Goal: Task Accomplishment & Management: Manage account settings

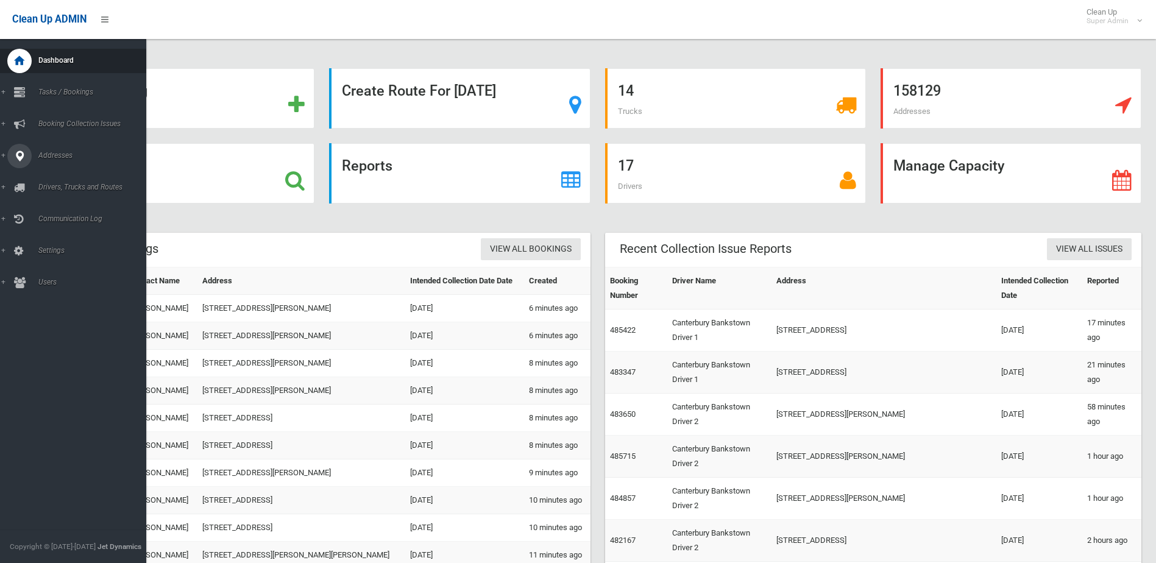
click at [80, 165] on link "Addresses" at bounding box center [77, 156] width 155 height 24
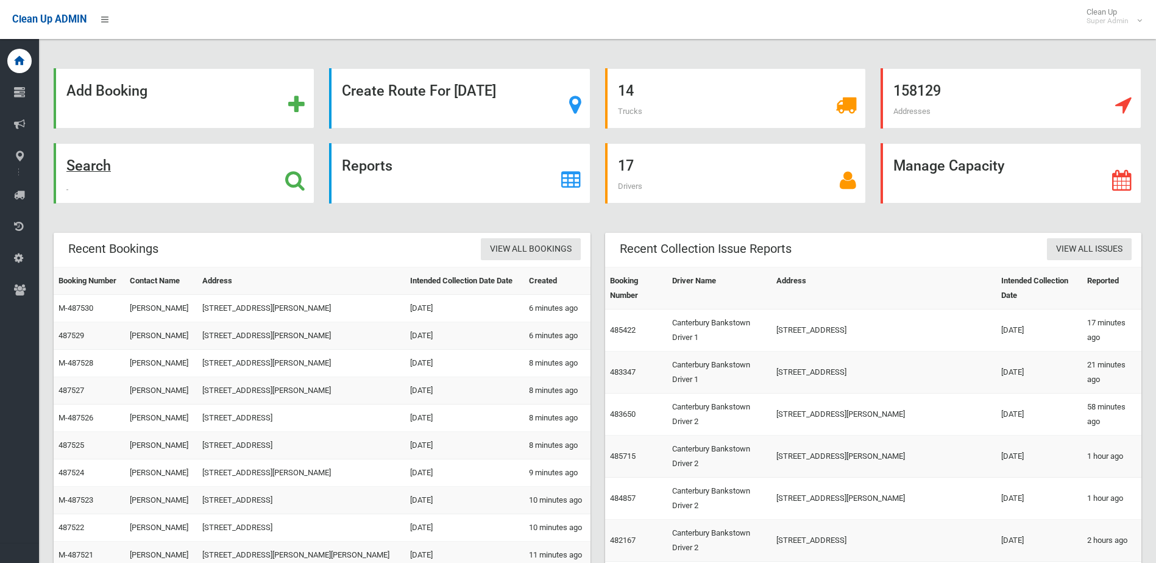
click at [163, 165] on div "Search" at bounding box center [184, 173] width 261 height 60
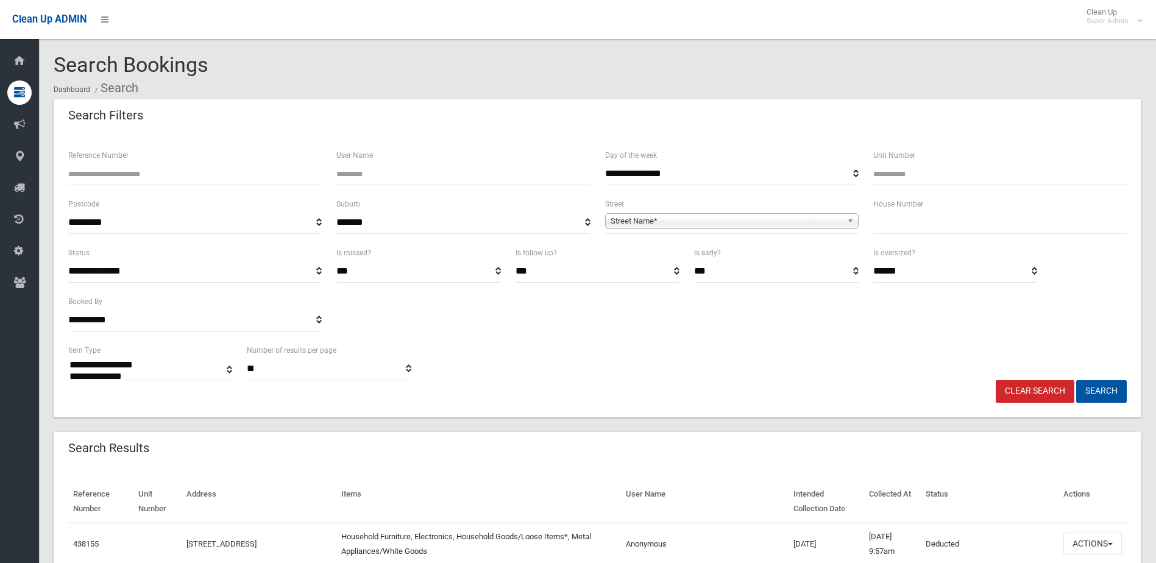
select select
click at [943, 229] on input "text" at bounding box center [1001, 223] width 254 height 23
type input "**"
click at [667, 223] on span "Street Name*" at bounding box center [727, 221] width 232 height 15
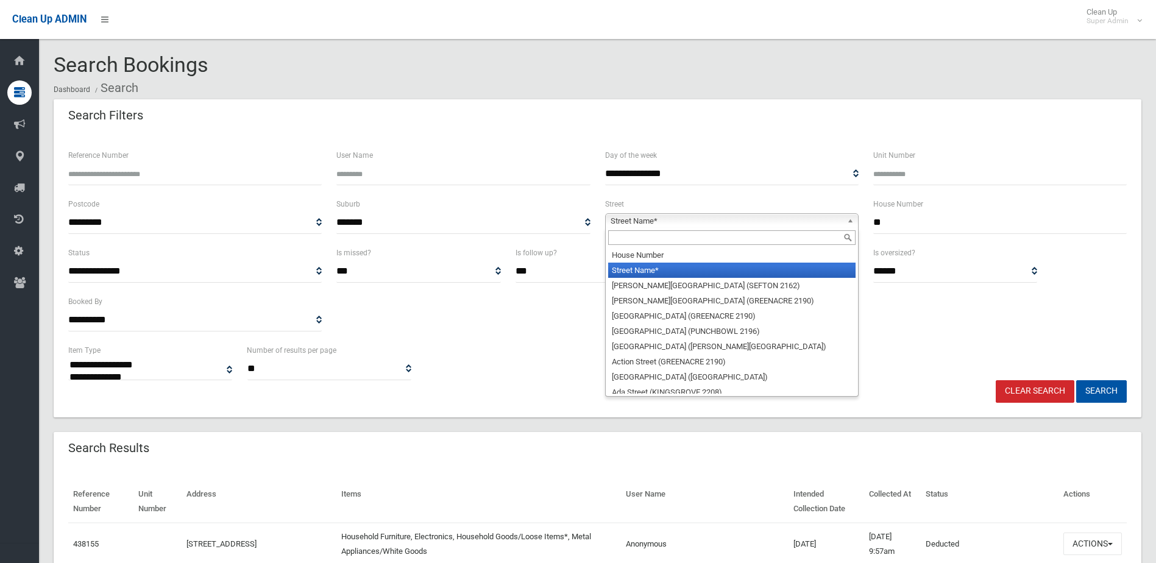
click at [627, 249] on div "House Number Street Name* Abbott Avenue (SEFTON 2162) Abel Street (GREENACRE 21…" at bounding box center [732, 312] width 254 height 169
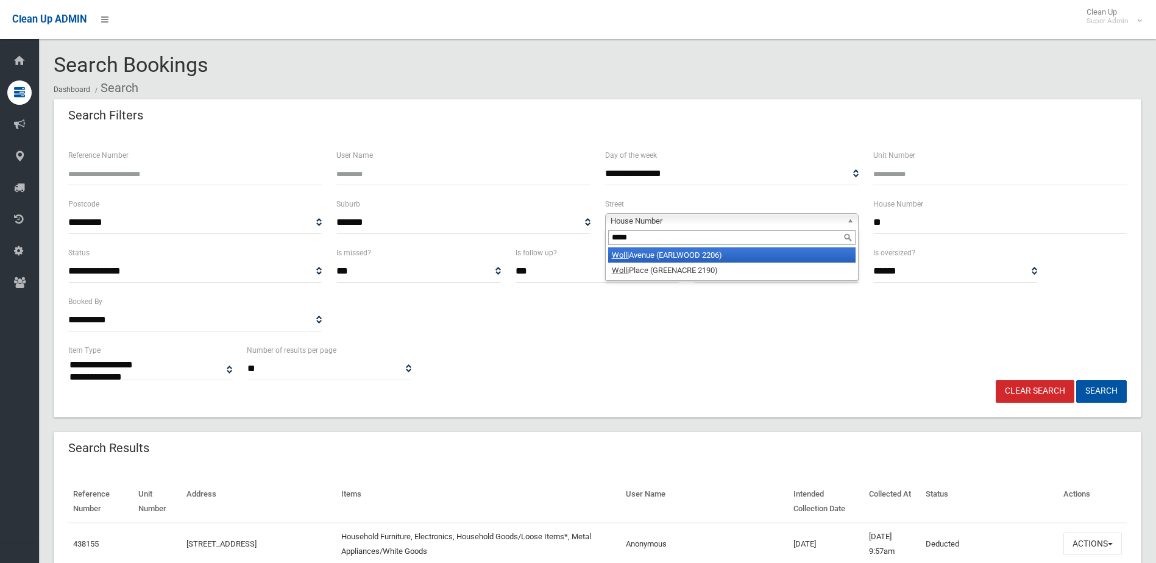
type input "*****"
click at [637, 252] on li "Wolli Avenue (EARLWOOD 2206)" at bounding box center [732, 255] width 248 height 15
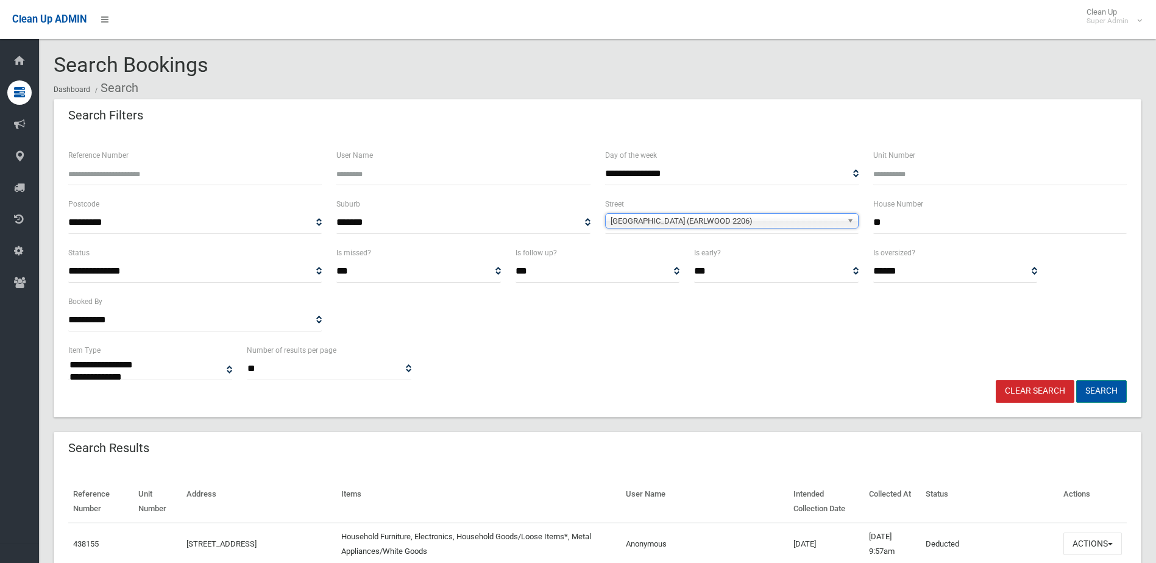
click at [1102, 391] on button "Search" at bounding box center [1102, 391] width 51 height 23
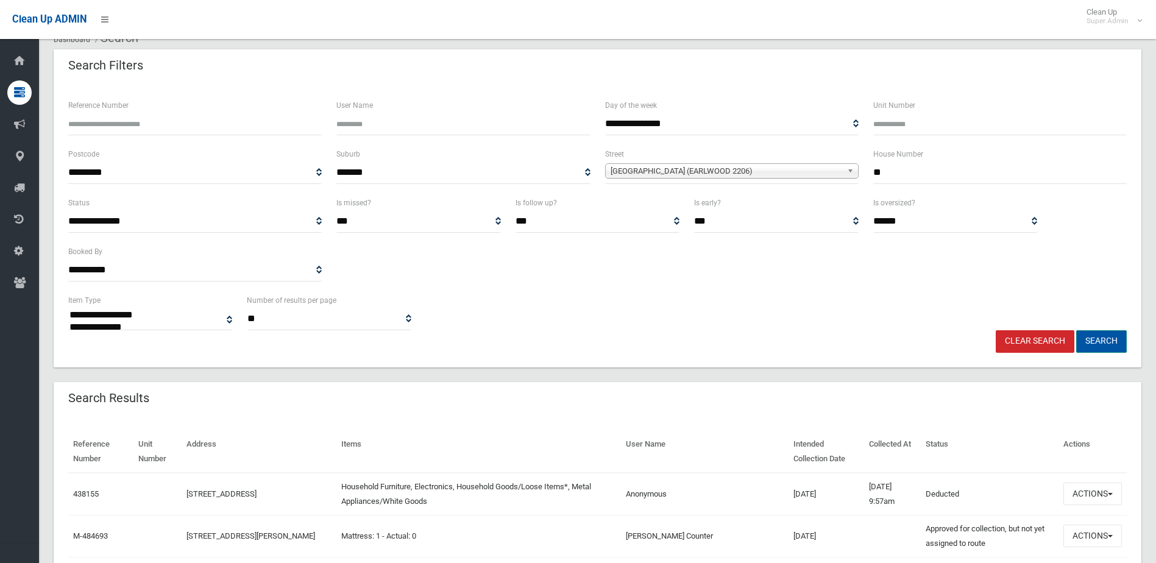
scroll to position [366, 0]
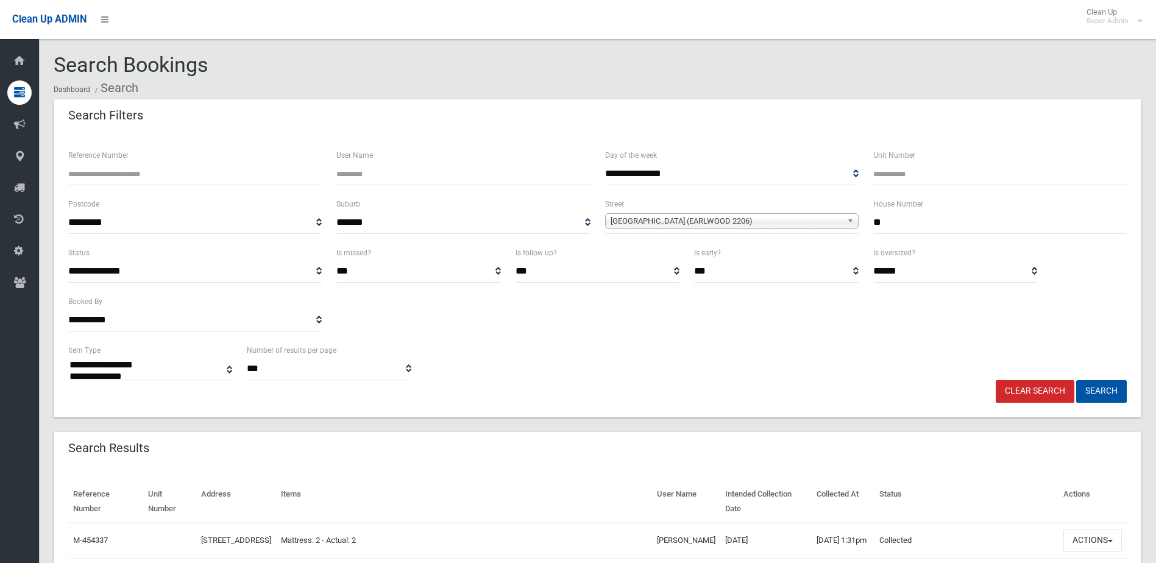
select select
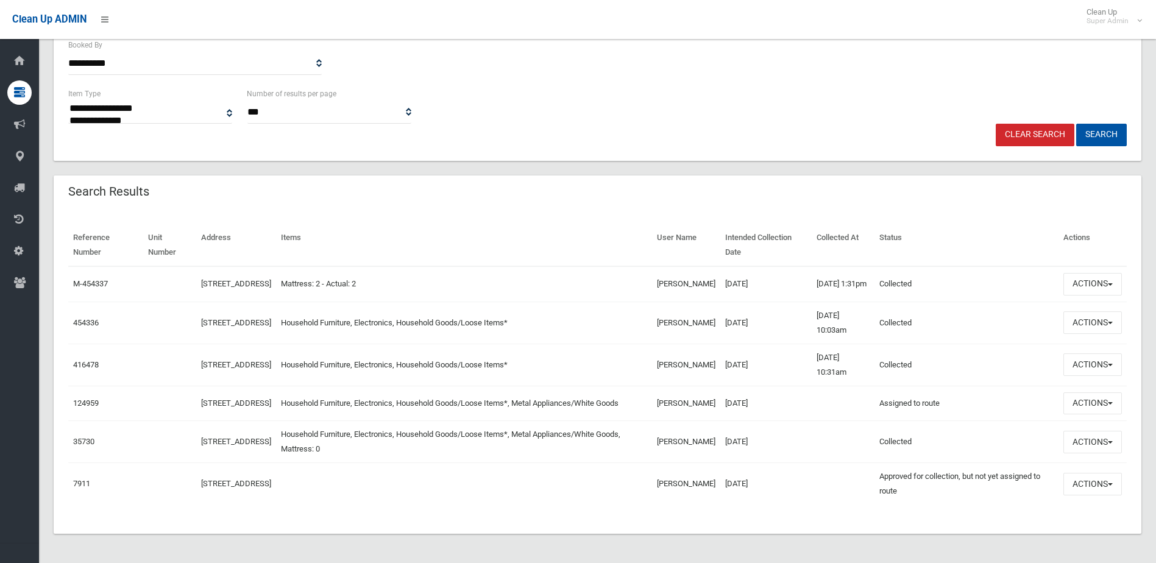
scroll to position [271, 0]
drag, startPoint x: 766, startPoint y: 357, endPoint x: 695, endPoint y: 355, distance: 70.7
click at [695, 355] on tr "416478 82 Wolli Avenue, EARLWOOD NSW 2206 Household Furniture, Electronics, Hou…" at bounding box center [597, 365] width 1059 height 42
drag, startPoint x: 695, startPoint y: 355, endPoint x: 822, endPoint y: 380, distance: 129.7
click at [829, 386] on td at bounding box center [843, 403] width 63 height 35
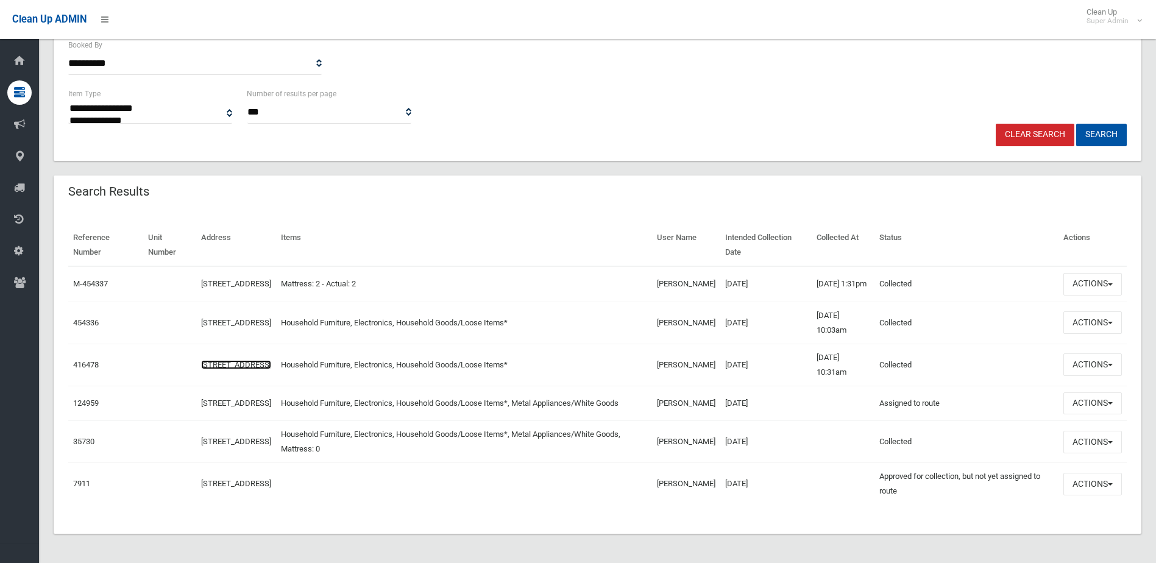
click at [255, 360] on link "82 Wolli Avenue, EARLWOOD NSW 2206" at bounding box center [236, 364] width 70 height 9
click at [1100, 365] on button "Actions" at bounding box center [1093, 365] width 59 height 23
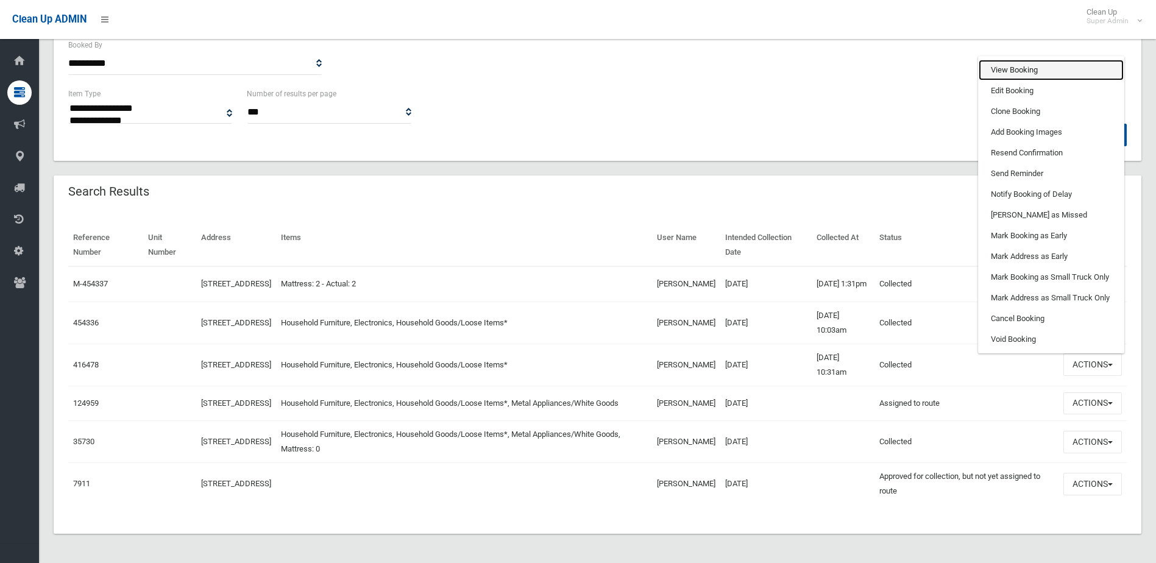
drag, startPoint x: 1069, startPoint y: 66, endPoint x: 1079, endPoint y: 72, distance: 11.2
click at [1070, 66] on link "View Booking" at bounding box center [1051, 70] width 145 height 21
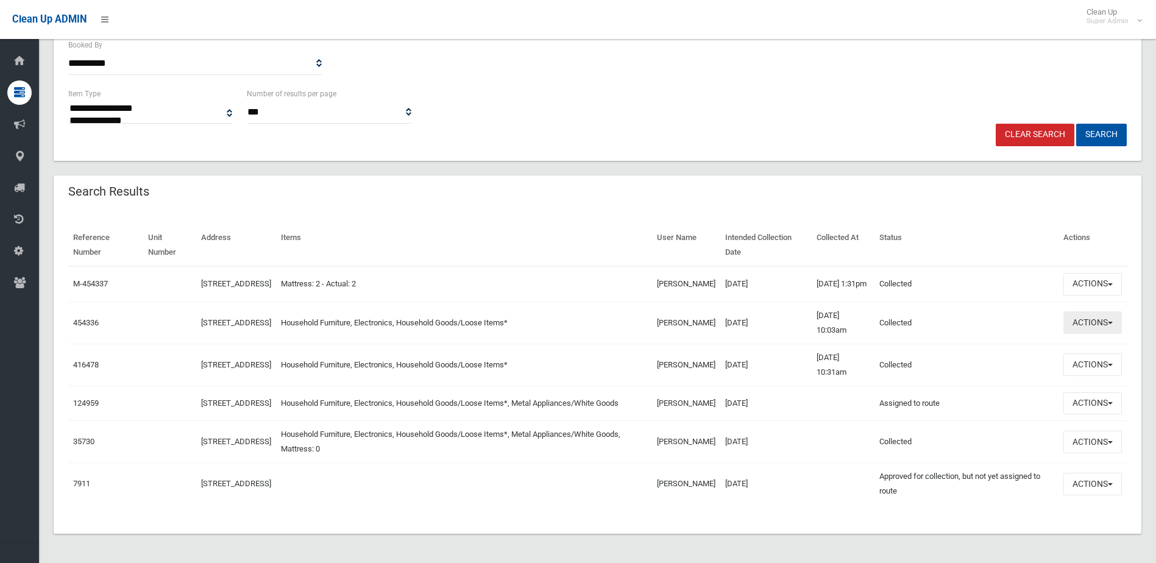
click at [1085, 324] on button "Actions" at bounding box center [1093, 323] width 59 height 23
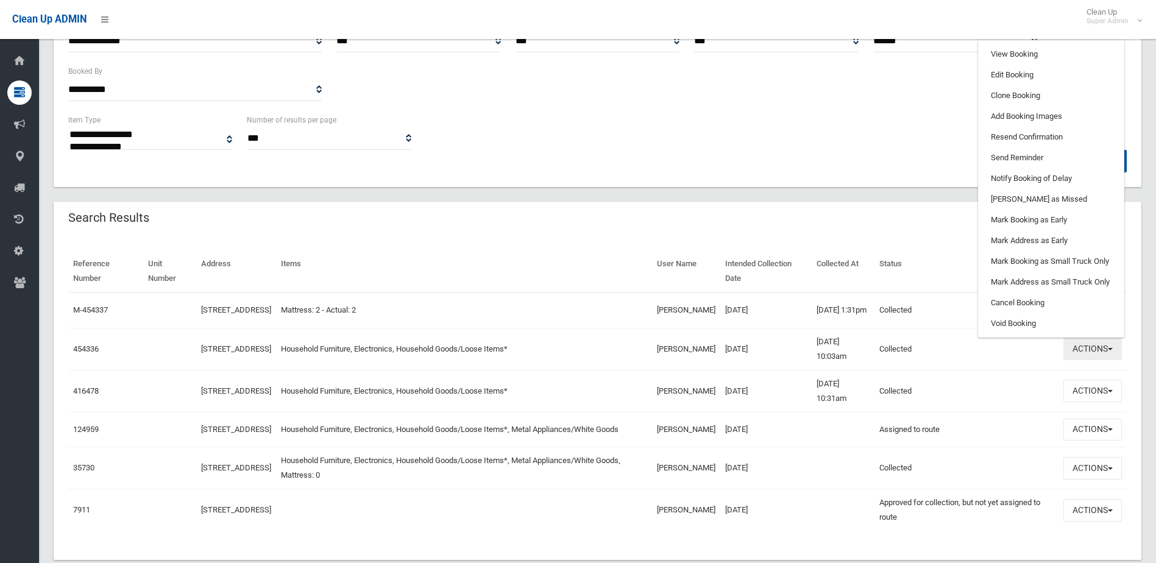
scroll to position [149, 0]
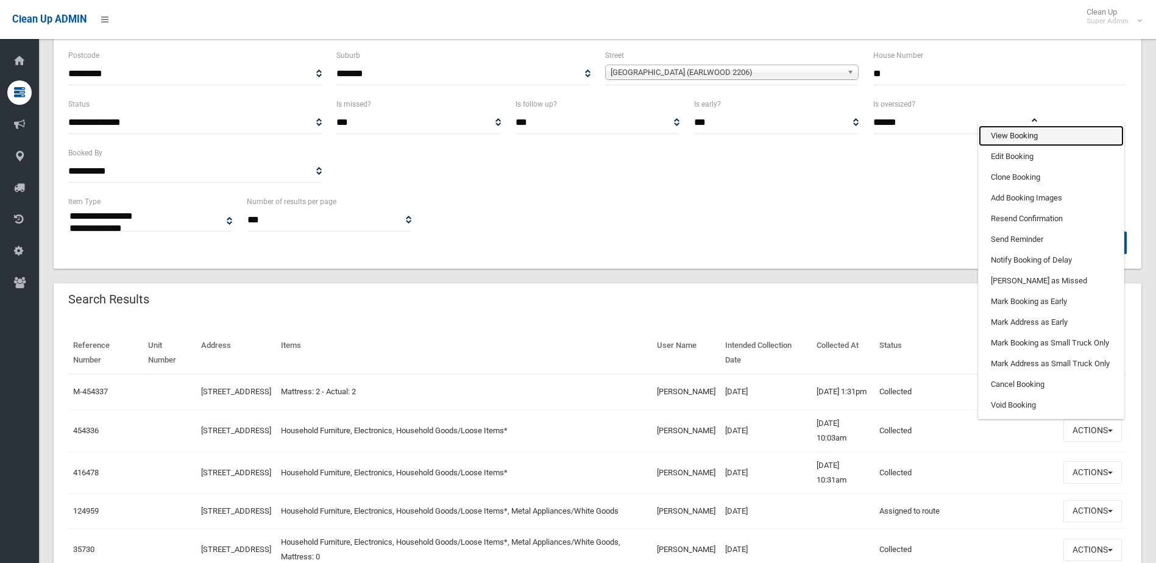
click at [1031, 138] on link "View Booking" at bounding box center [1051, 136] width 145 height 21
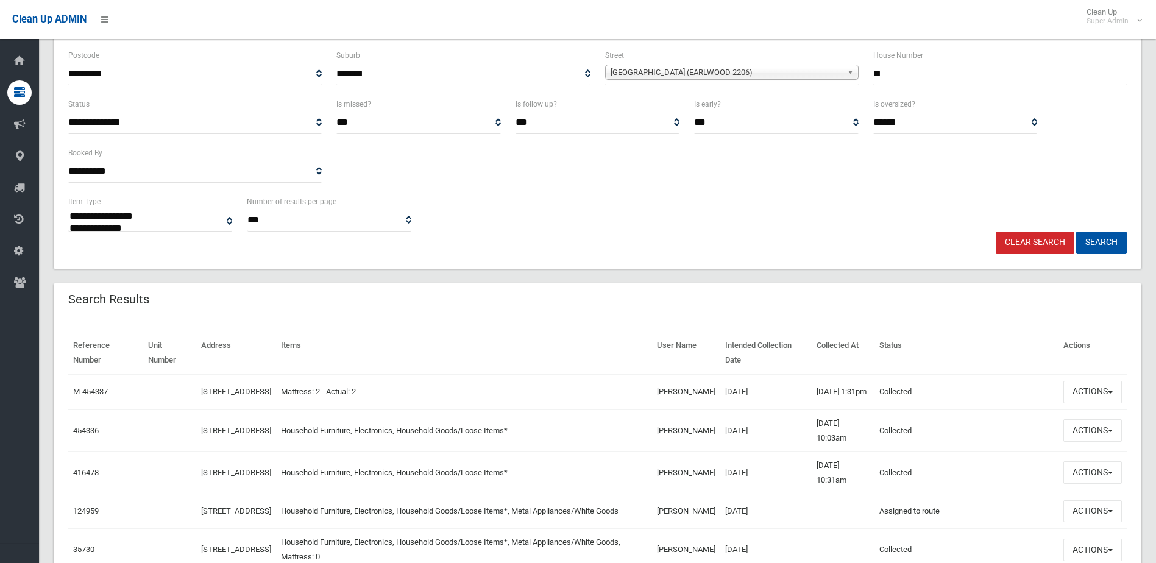
drag, startPoint x: 994, startPoint y: 446, endPoint x: 202, endPoint y: 366, distance: 796.0
click at [202, 366] on table "Reference Number Unit Number Address Items User Name Intended Collection Date C…" at bounding box center [597, 472] width 1059 height 281
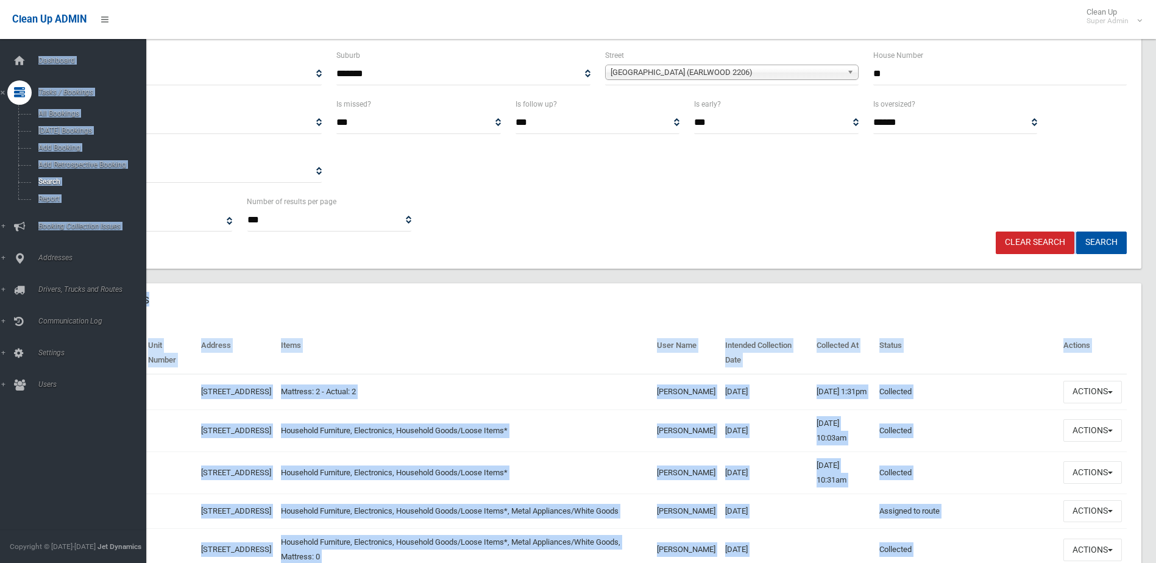
click at [0, 260] on html "Clean Up ADMIN Clean Up Super Admin Logout Search Bookings Dashboard Search" at bounding box center [578, 132] width 1156 height 563
click at [0, 261] on html "Clean Up ADMIN Clean Up Super Admin Logout Search Bookings Dashboard Search" at bounding box center [578, 132] width 1156 height 563
drag, startPoint x: -1, startPoint y: 261, endPoint x: 9, endPoint y: 260, distance: 9.8
click at [9, 260] on div at bounding box center [19, 258] width 24 height 24
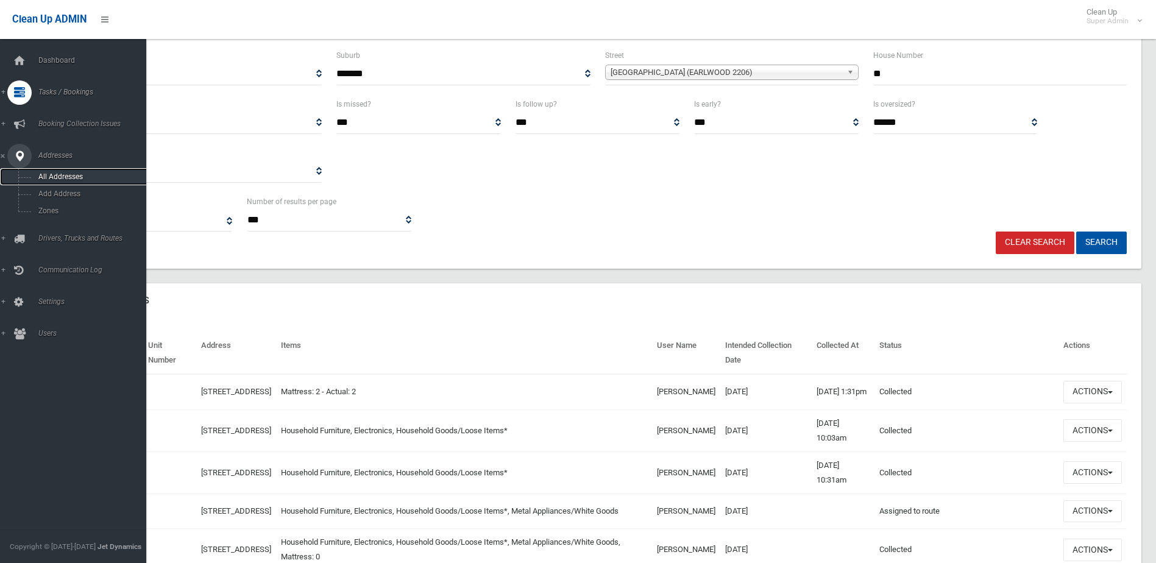
click at [53, 171] on link "All Addresses" at bounding box center [77, 176] width 155 height 17
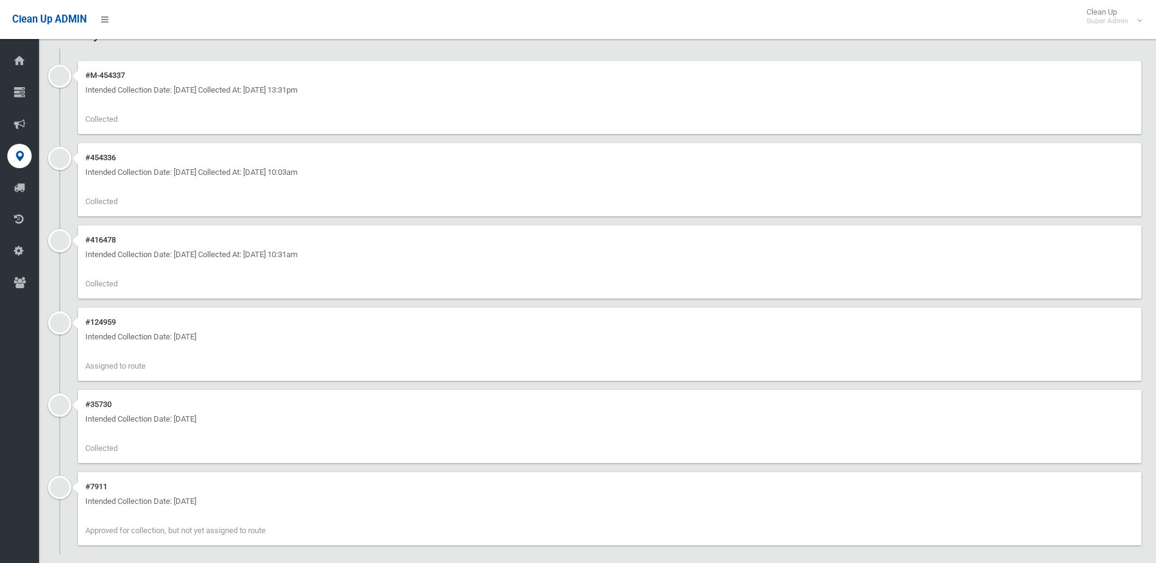
scroll to position [379, 0]
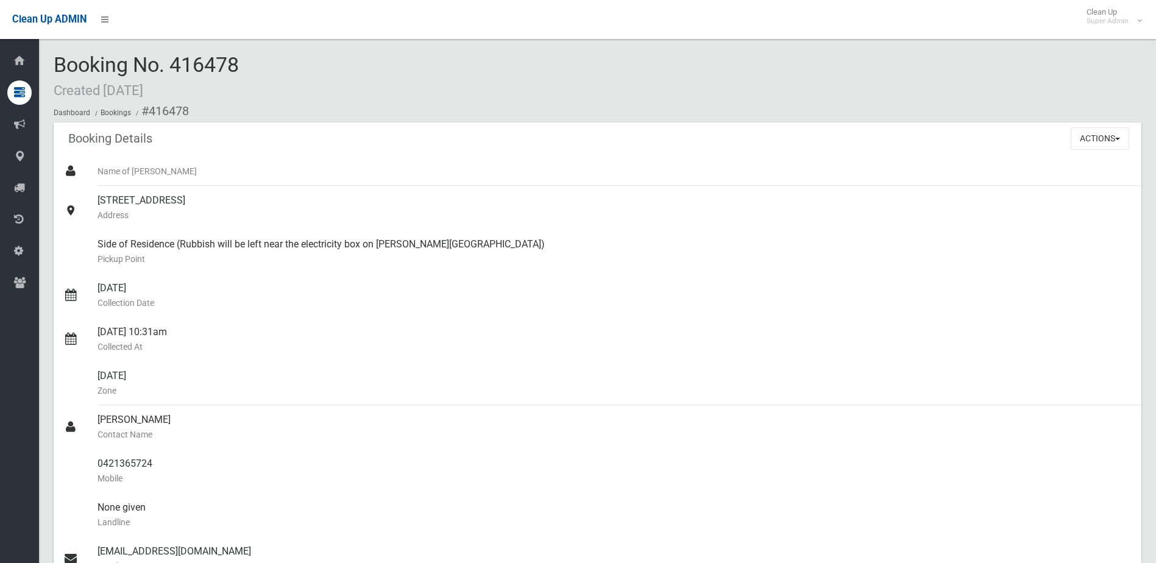
drag, startPoint x: 90, startPoint y: 82, endPoint x: 62, endPoint y: 77, distance: 28.5
click at [62, 77] on div "Booking No. 416478 Created 28/10/2024 Dashboard Bookings #416478" at bounding box center [598, 88] width 1088 height 69
drag, startPoint x: 62, startPoint y: 77, endPoint x: 349, endPoint y: 170, distance: 301.9
click at [368, 152] on div "Booking Details Actions View Booking Edit Booking Clone Booking Add Booking Ima…" at bounding box center [598, 140] width 1088 height 34
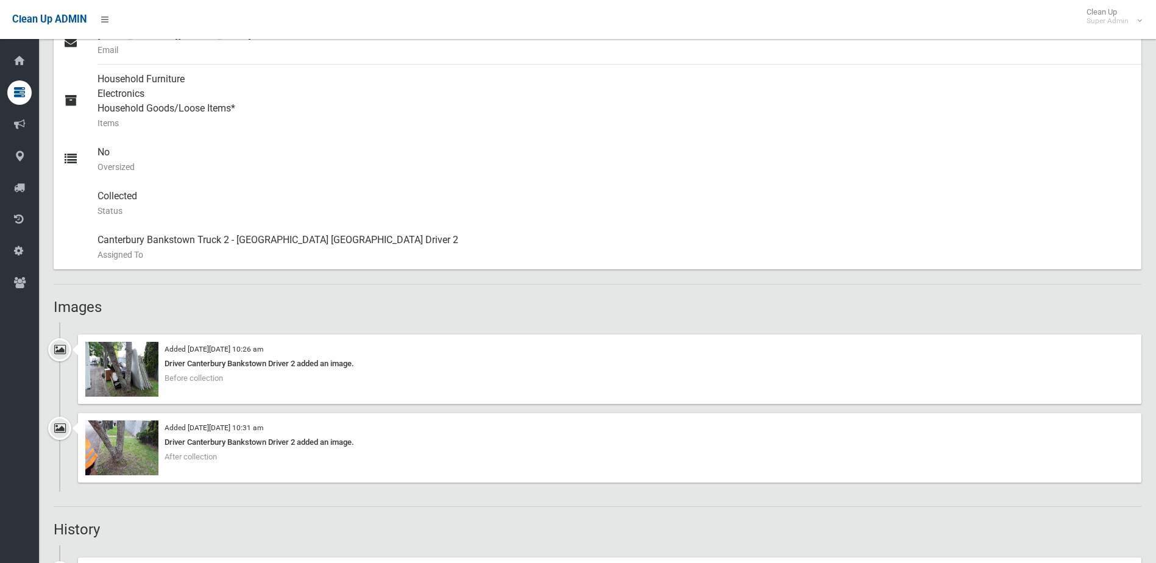
scroll to position [610, 0]
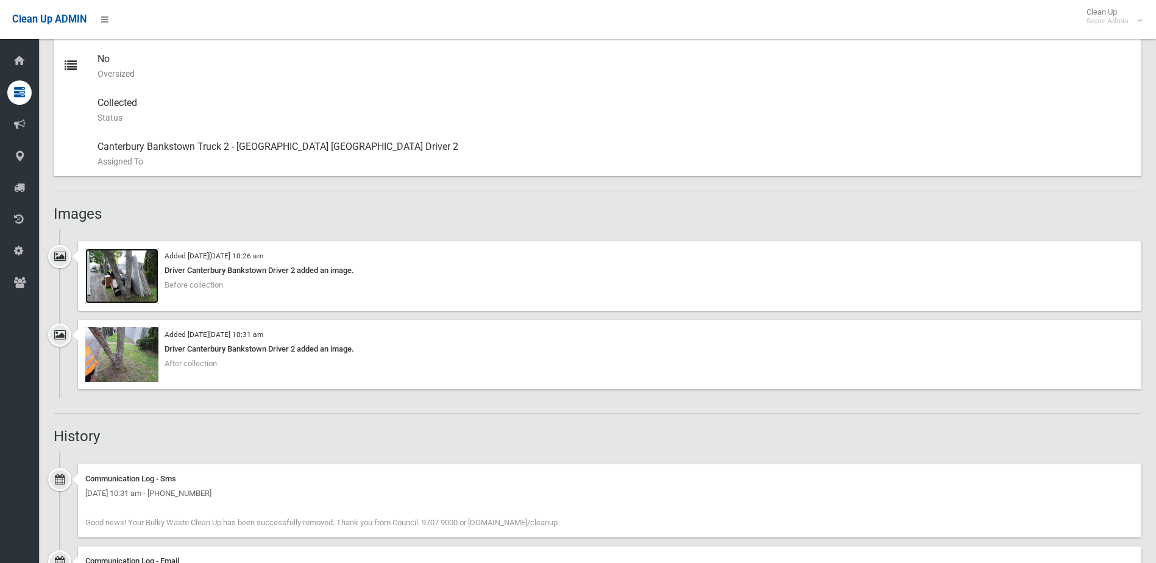
click at [151, 292] on img at bounding box center [121, 276] width 73 height 55
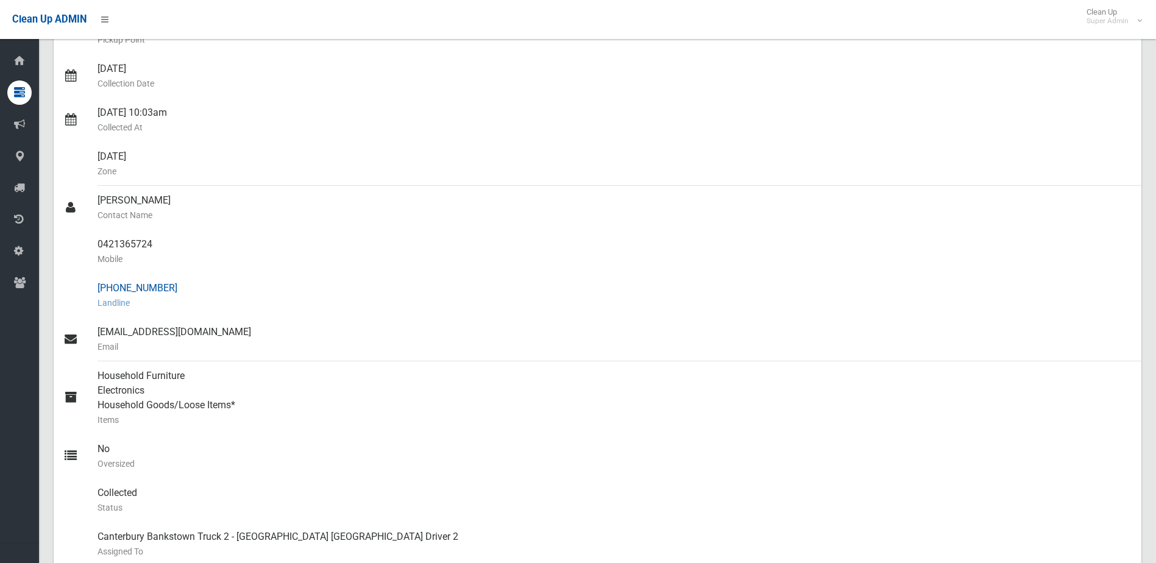
scroll to position [121, 0]
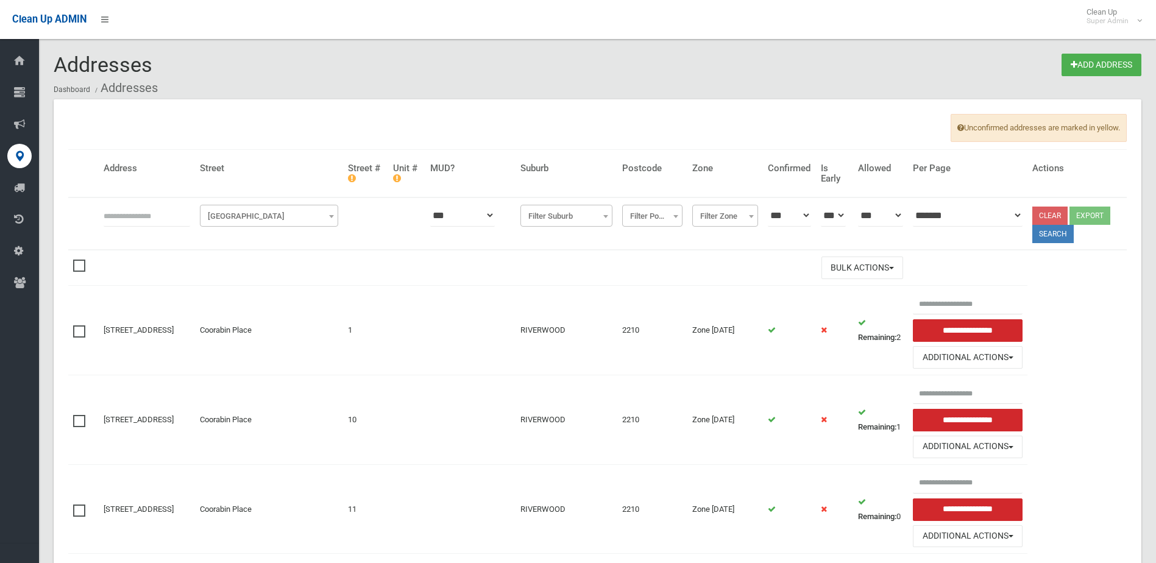
drag, startPoint x: 174, startPoint y: 205, endPoint x: 205, endPoint y: 203, distance: 31.8
click at [174, 205] on input "text" at bounding box center [147, 215] width 87 height 23
type input "**"
click at [242, 208] on span "Filter Street" at bounding box center [269, 216] width 138 height 22
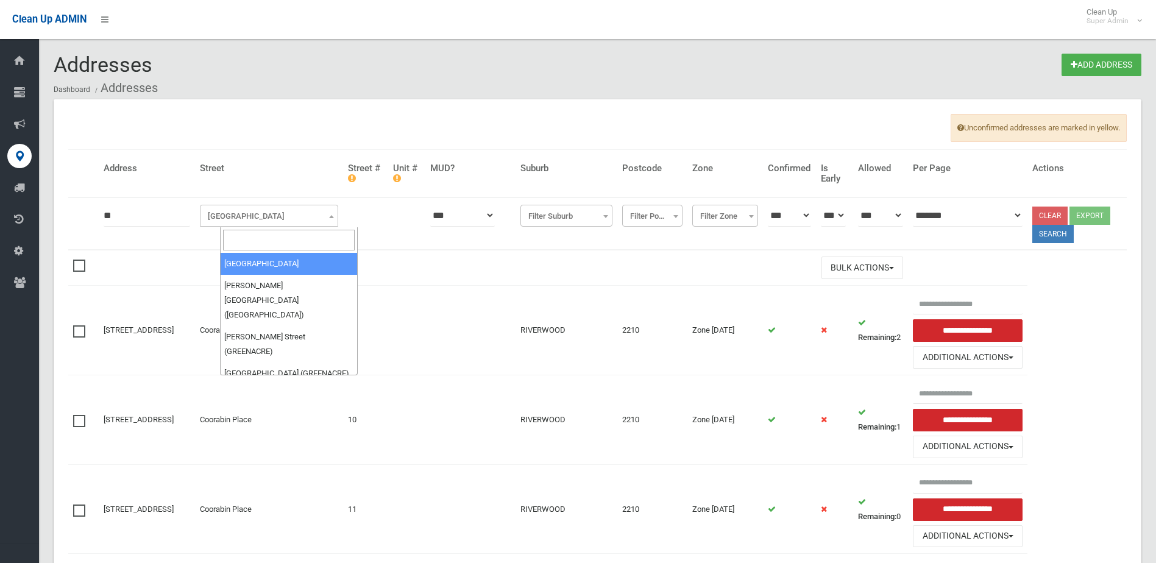
click at [246, 232] on input "search" at bounding box center [289, 240] width 132 height 21
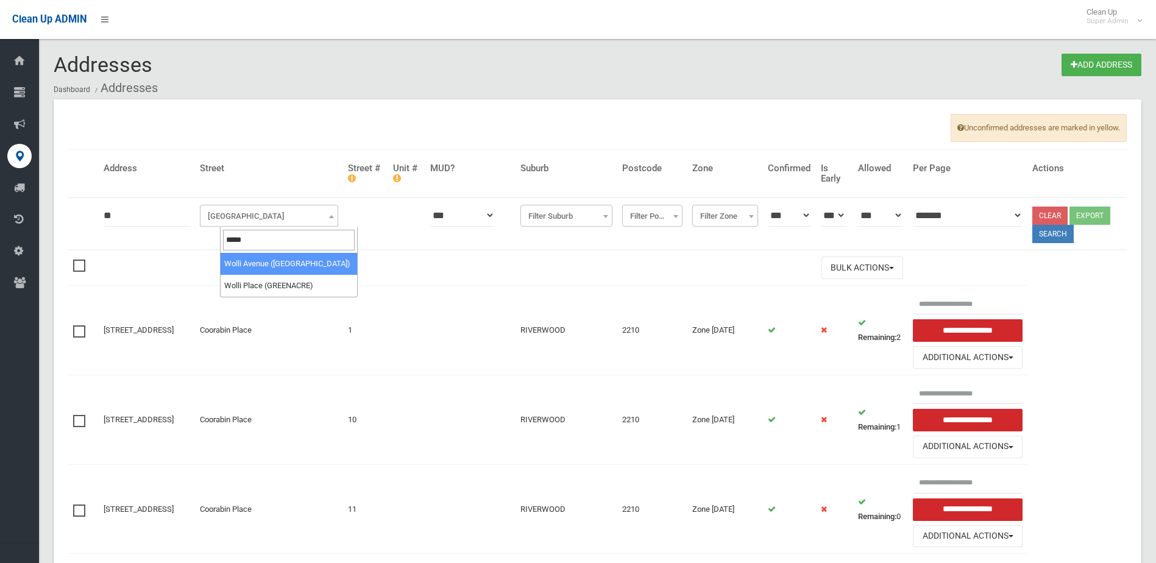
type input "*****"
select select "***"
click at [1058, 233] on button "Search" at bounding box center [1053, 234] width 41 height 18
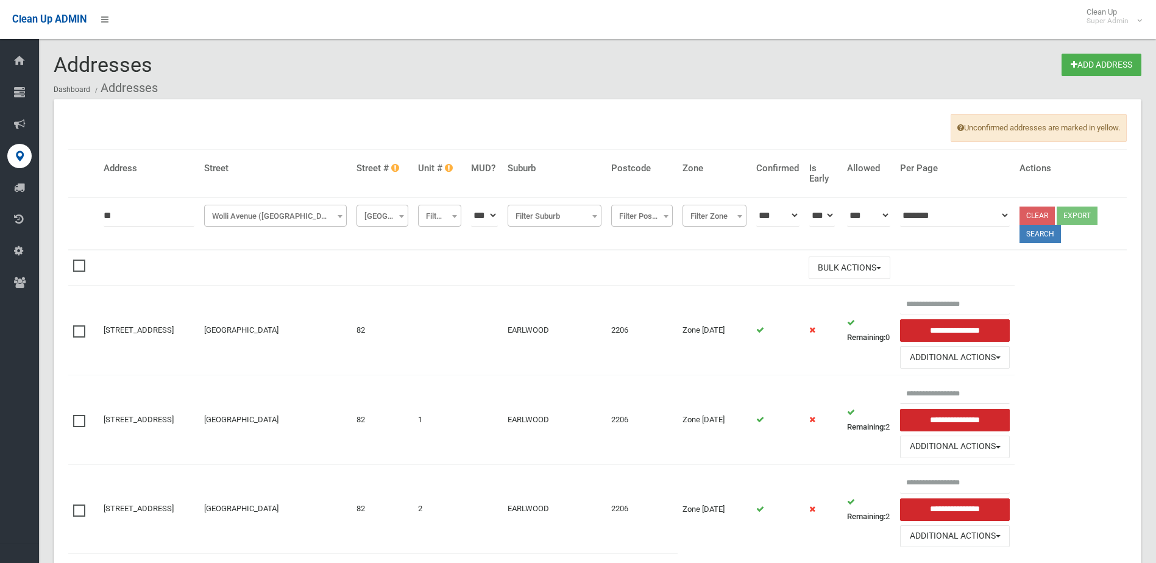
scroll to position [62, 0]
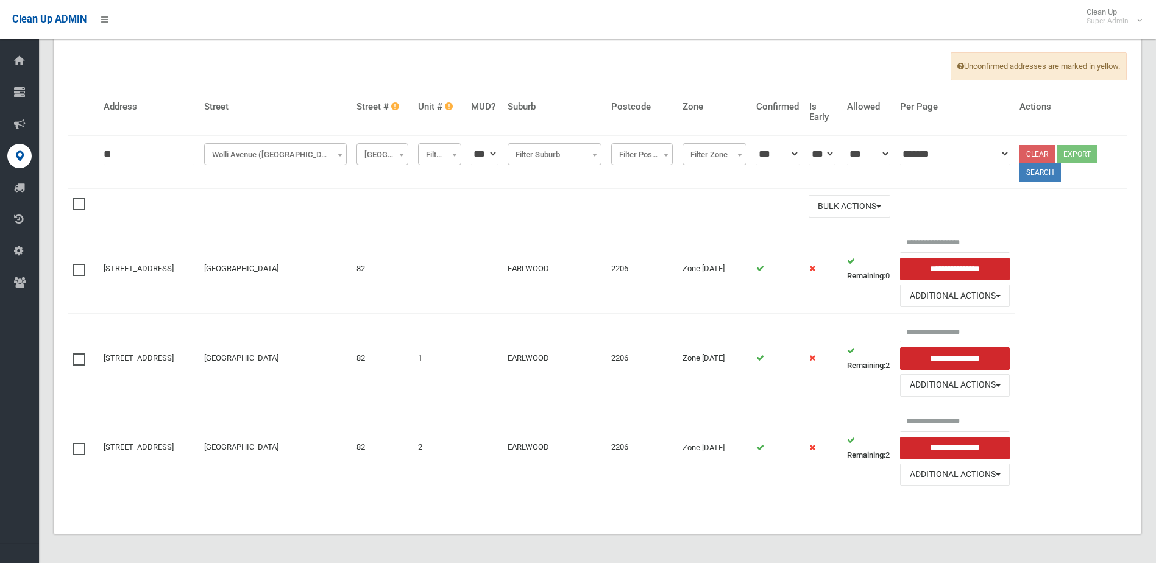
click at [83, 443] on span at bounding box center [82, 443] width 18 height 0
click at [75, 354] on span at bounding box center [82, 354] width 18 height 0
click at [846, 212] on button "Bulk Actions" at bounding box center [850, 206] width 82 height 23
click at [866, 228] on link "Delete Selected" at bounding box center [882, 231] width 145 height 21
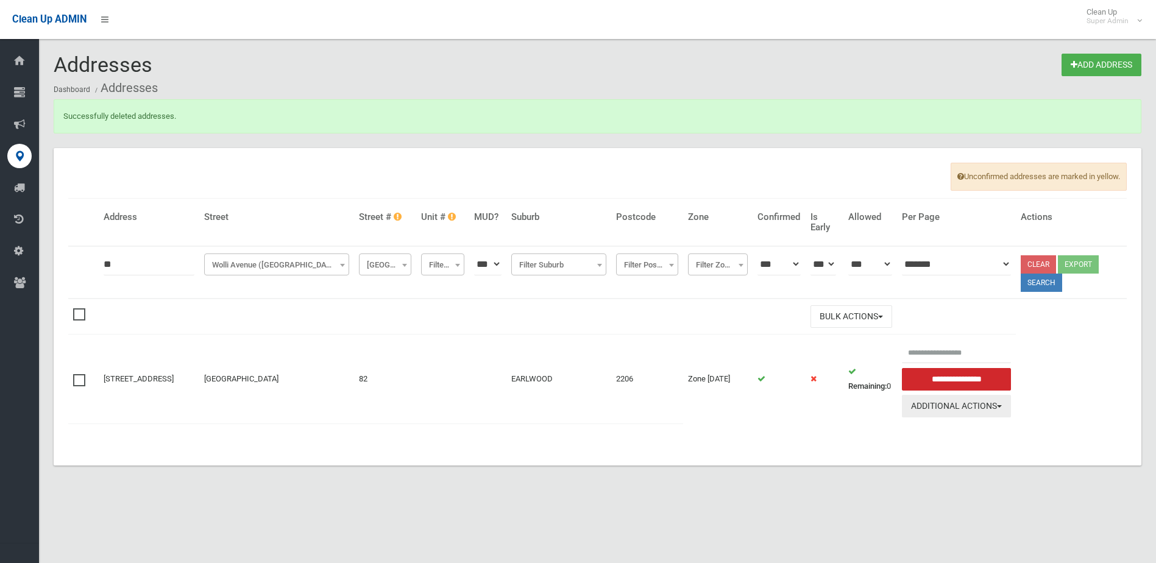
click at [947, 415] on button "Additional Actions" at bounding box center [957, 406] width 110 height 23
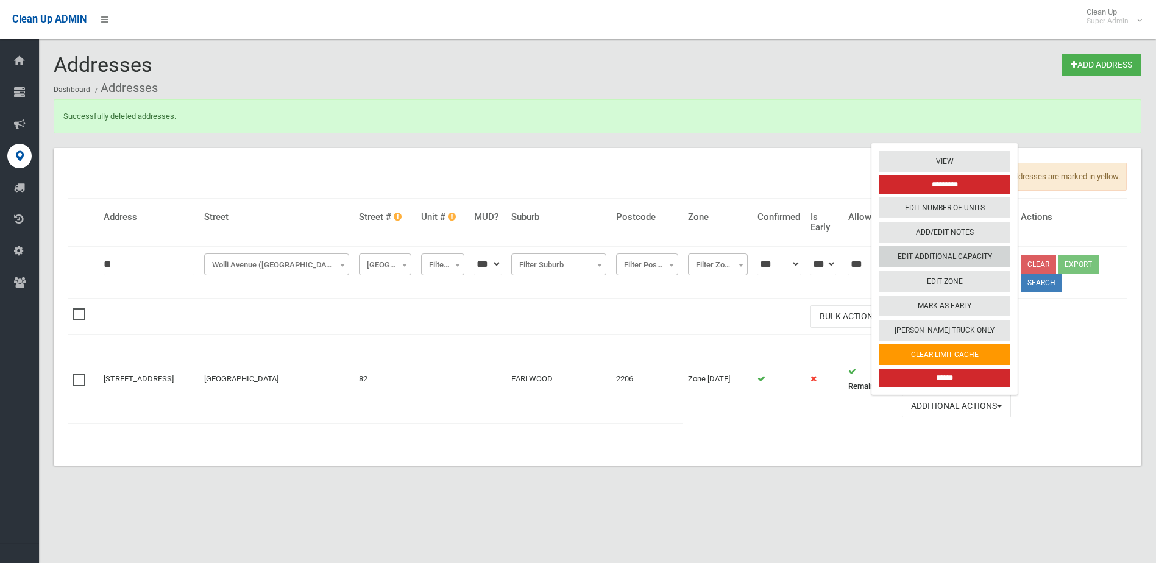
click at [962, 257] on link "Edit Additional Capacity" at bounding box center [945, 257] width 130 height 21
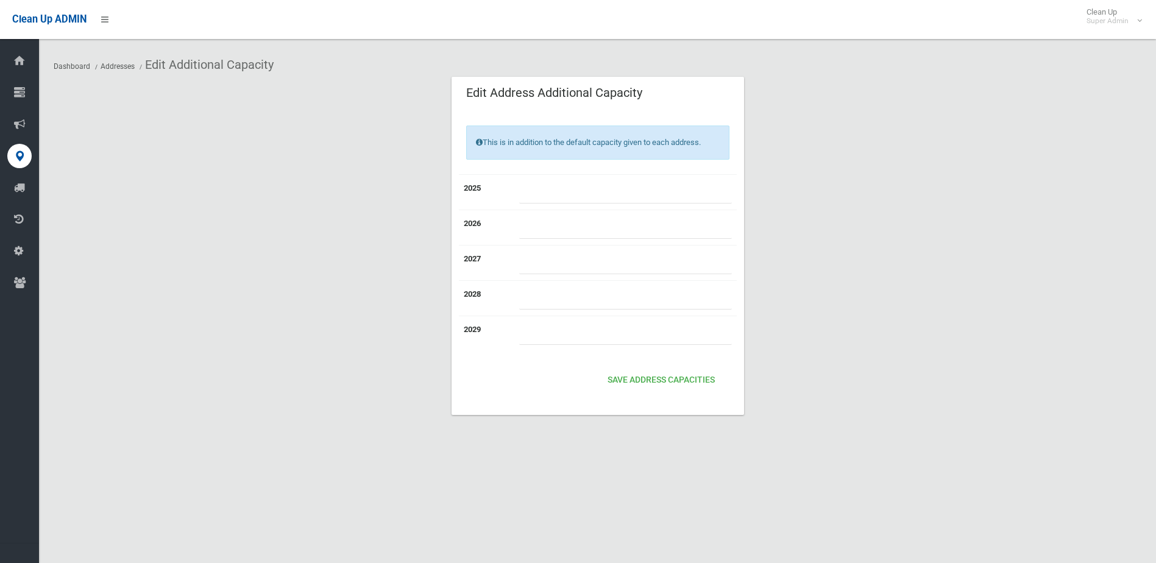
click at [566, 200] on input "number" at bounding box center [625, 192] width 213 height 23
type input "*"
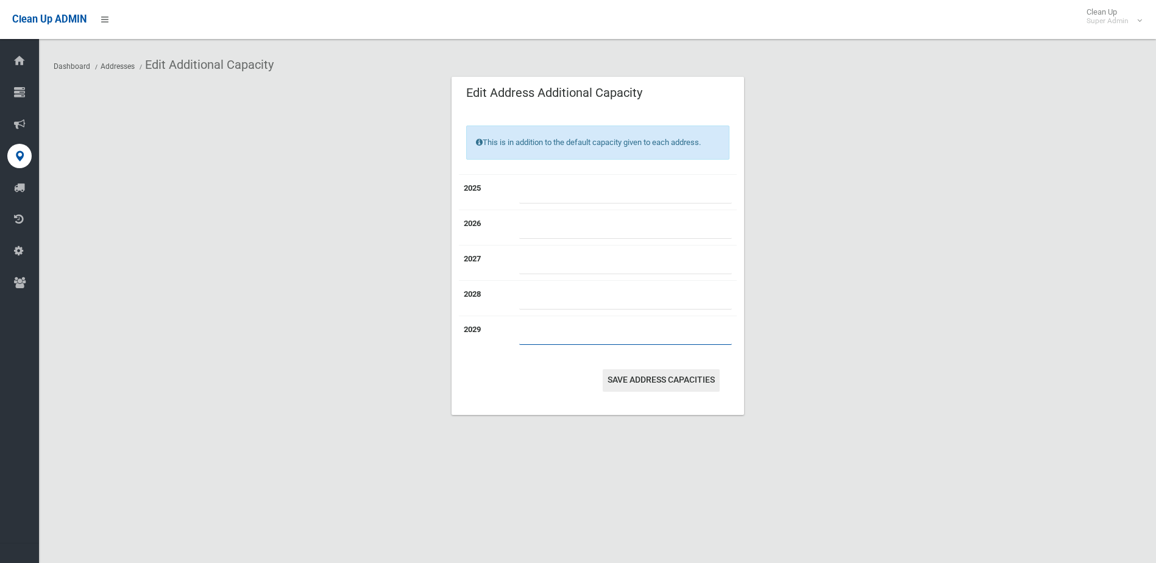
type input "*"
click at [627, 378] on button "Save Address capacities" at bounding box center [661, 380] width 117 height 23
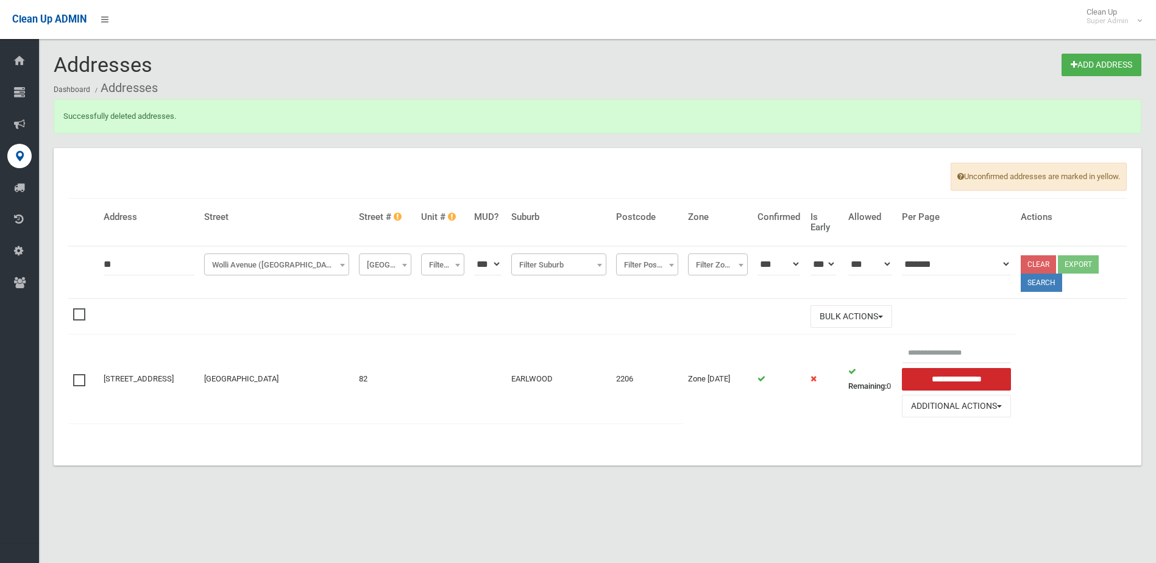
click at [535, 452] on div "Unconfirmed addresses are marked in yellow. [GEOGRAPHIC_DATA] Unit # MUD? Subur…" at bounding box center [598, 307] width 1088 height 318
click at [880, 527] on div "Addresses Add Address Dashboard Addresses Successfully deleted addresses. Uncon…" at bounding box center [578, 296] width 1156 height 563
click at [955, 402] on button "Additional Actions" at bounding box center [957, 406] width 110 height 23
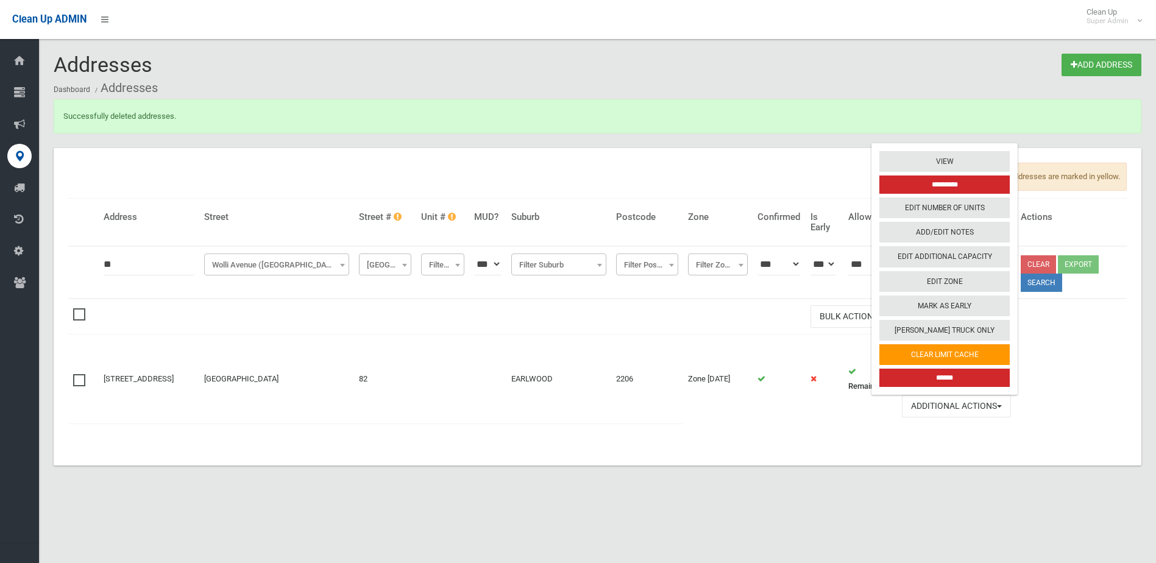
click at [972, 182] on input "*********" at bounding box center [945, 185] width 130 height 18
click at [1110, 459] on div "Unconfirmed addresses are marked in yellow. Address Street Street # Unit # MUD?…" at bounding box center [598, 307] width 1088 height 318
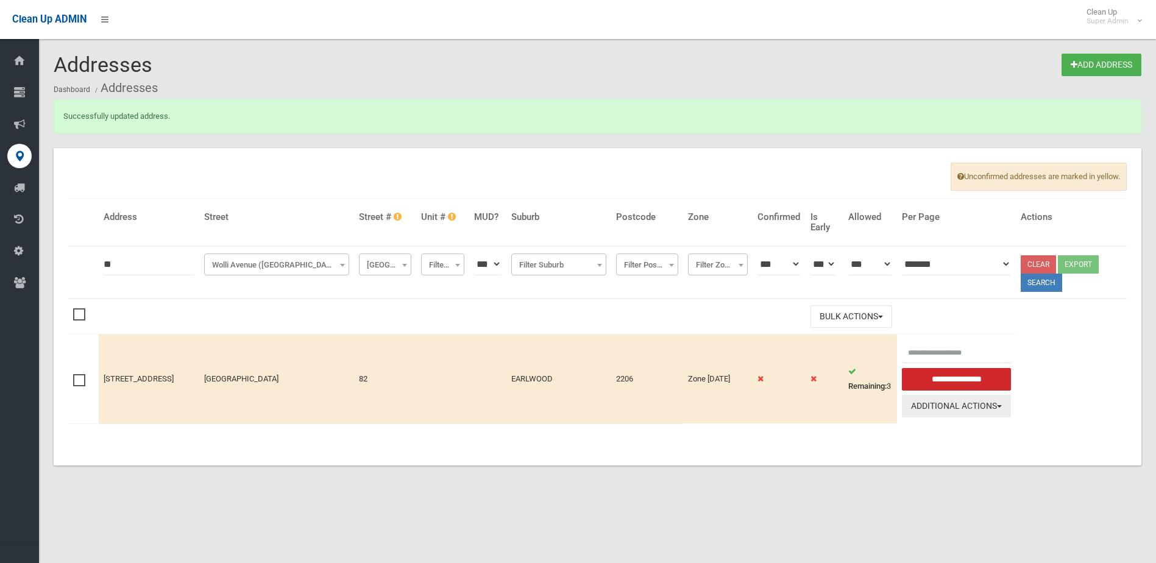
click at [975, 406] on button "Additional Actions" at bounding box center [957, 406] width 110 height 23
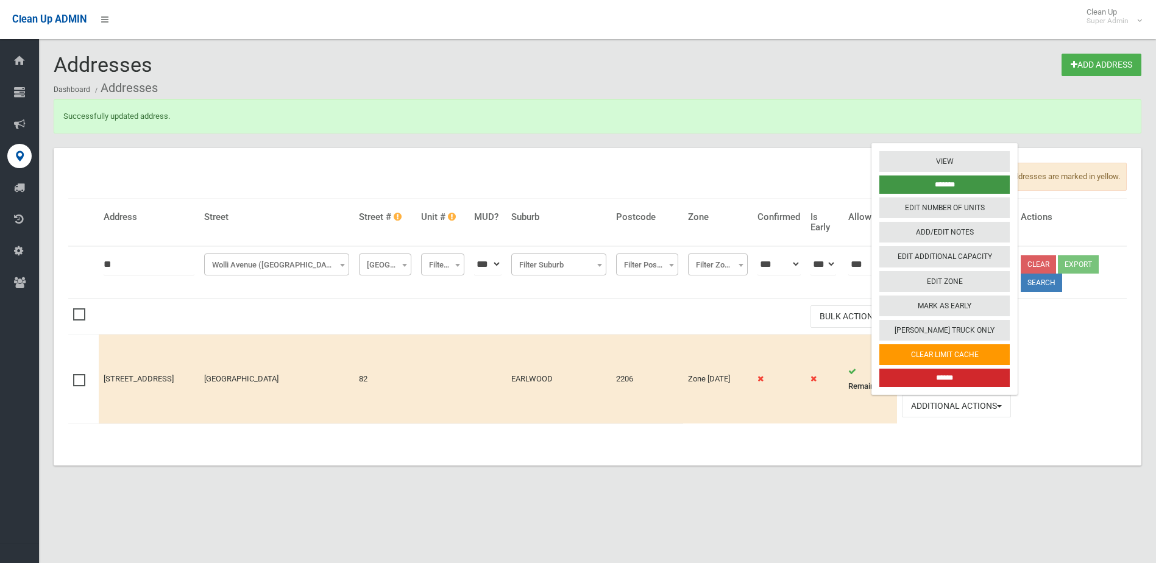
click at [961, 179] on input "*******" at bounding box center [945, 185] width 130 height 18
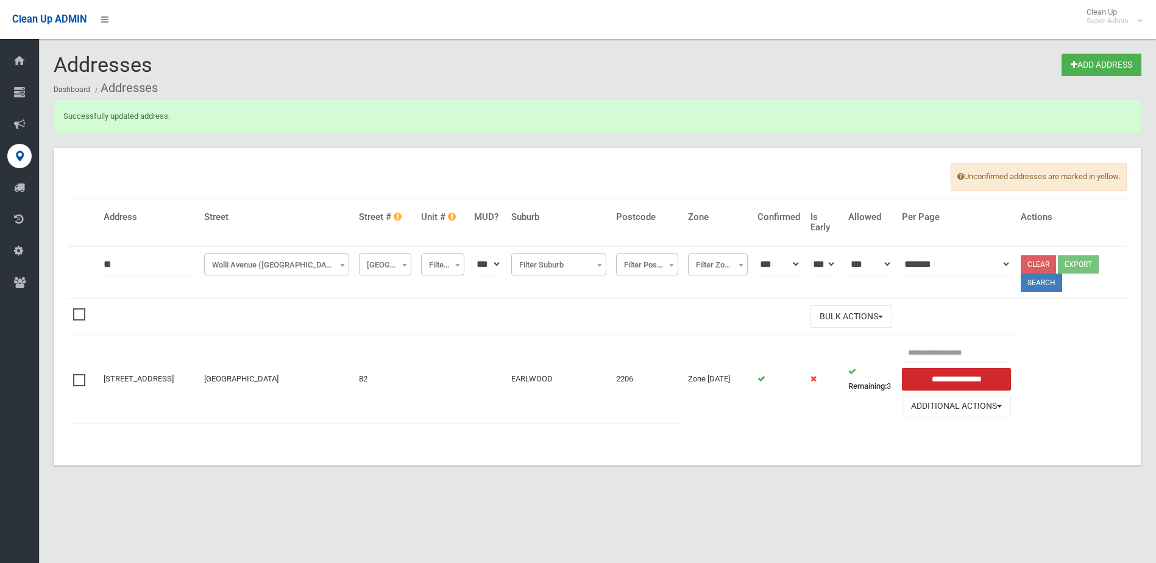
drag, startPoint x: 118, startPoint y: 260, endPoint x: 76, endPoint y: 254, distance: 42.4
click at [77, 255] on tr "**********" at bounding box center [597, 272] width 1059 height 52
type input "**"
click at [264, 268] on span "Wolli Avenue ([GEOGRAPHIC_DATA])" at bounding box center [276, 265] width 139 height 17
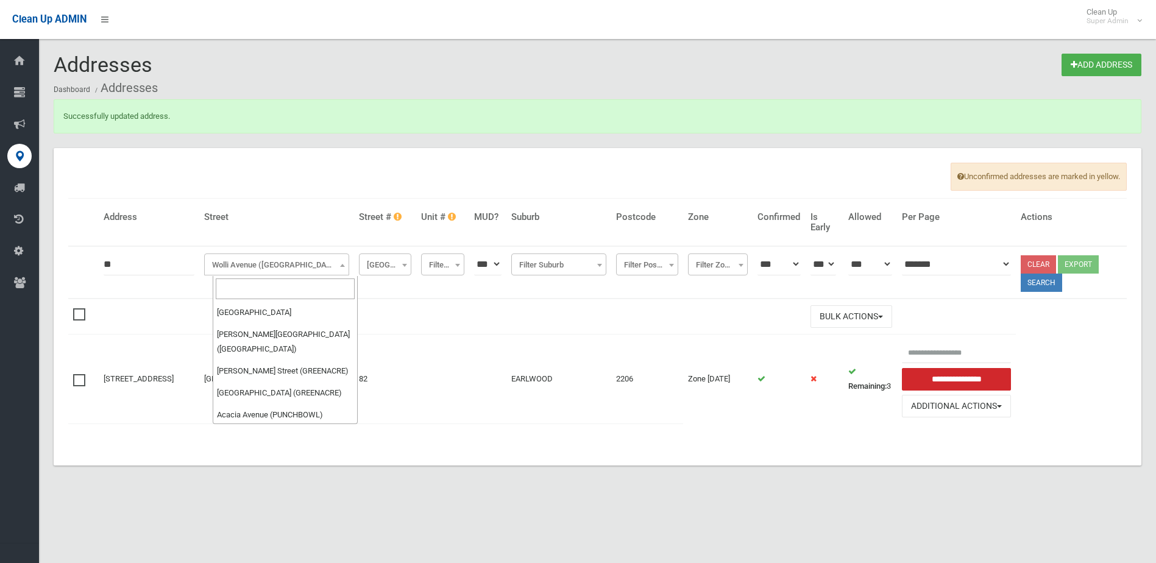
scroll to position [51144, 0]
click at [238, 285] on input "search" at bounding box center [285, 289] width 139 height 21
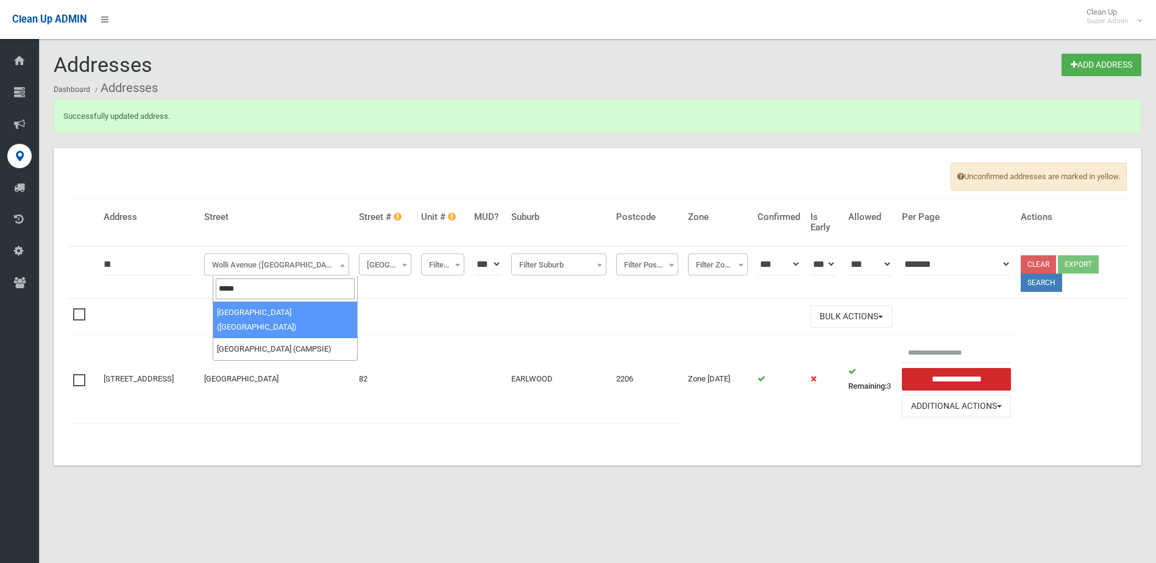
type input "*****"
drag, startPoint x: 264, startPoint y: 314, endPoint x: 283, endPoint y: 315, distance: 19.5
select select "****"
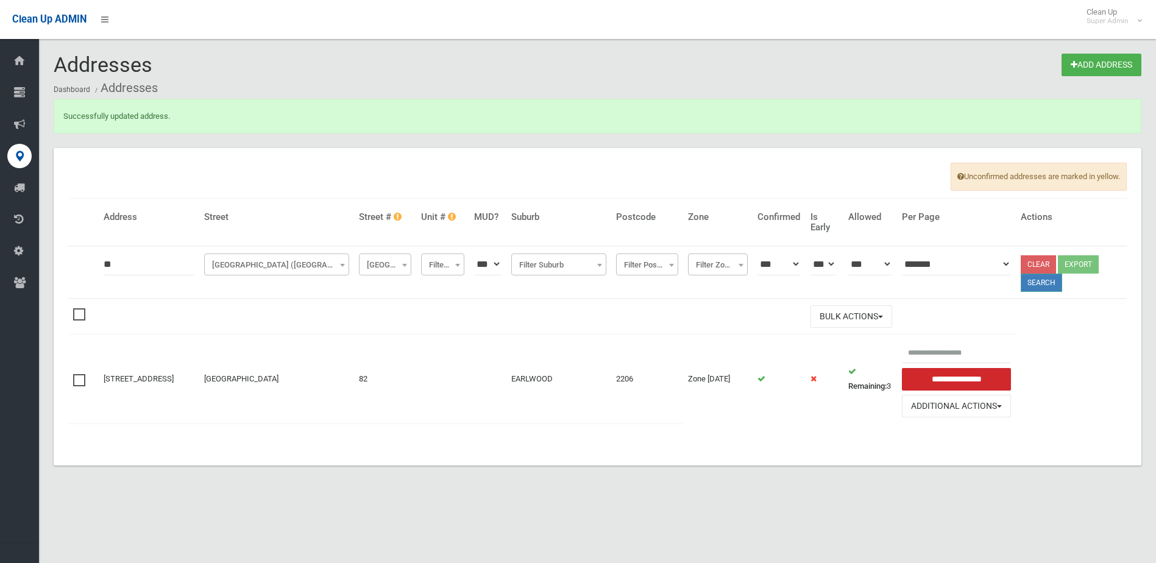
click at [1041, 283] on button "Search" at bounding box center [1041, 283] width 41 height 18
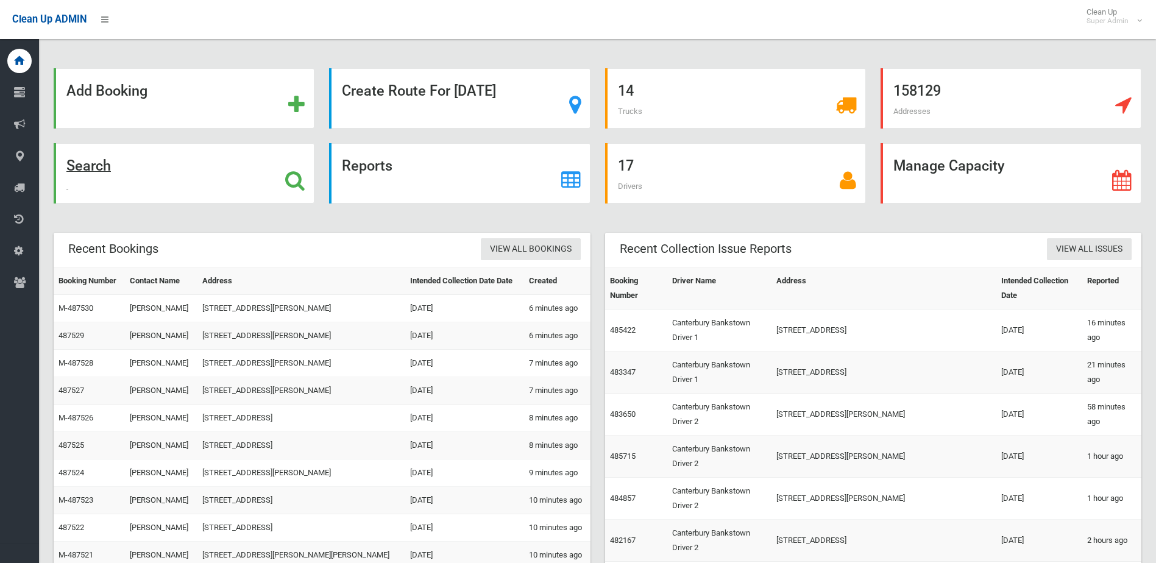
click at [213, 168] on div "Search" at bounding box center [184, 173] width 261 height 60
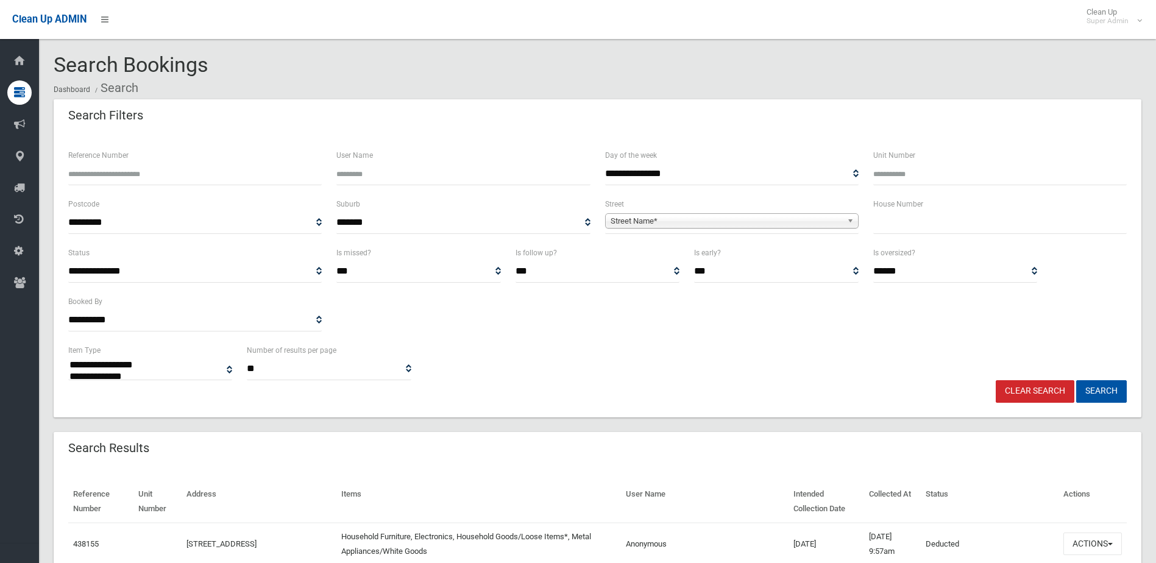
select select
click at [951, 232] on input "text" at bounding box center [1001, 223] width 254 height 23
type input "*"
type input "**"
click at [763, 220] on span "Street Name*" at bounding box center [727, 221] width 232 height 15
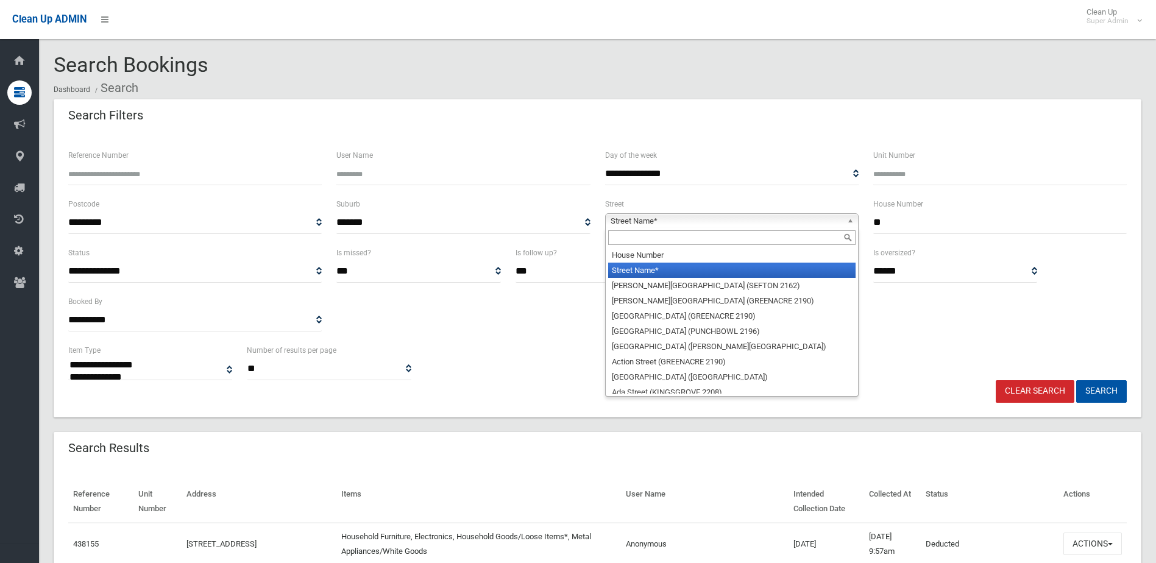
click at [694, 230] on input "text" at bounding box center [732, 237] width 248 height 15
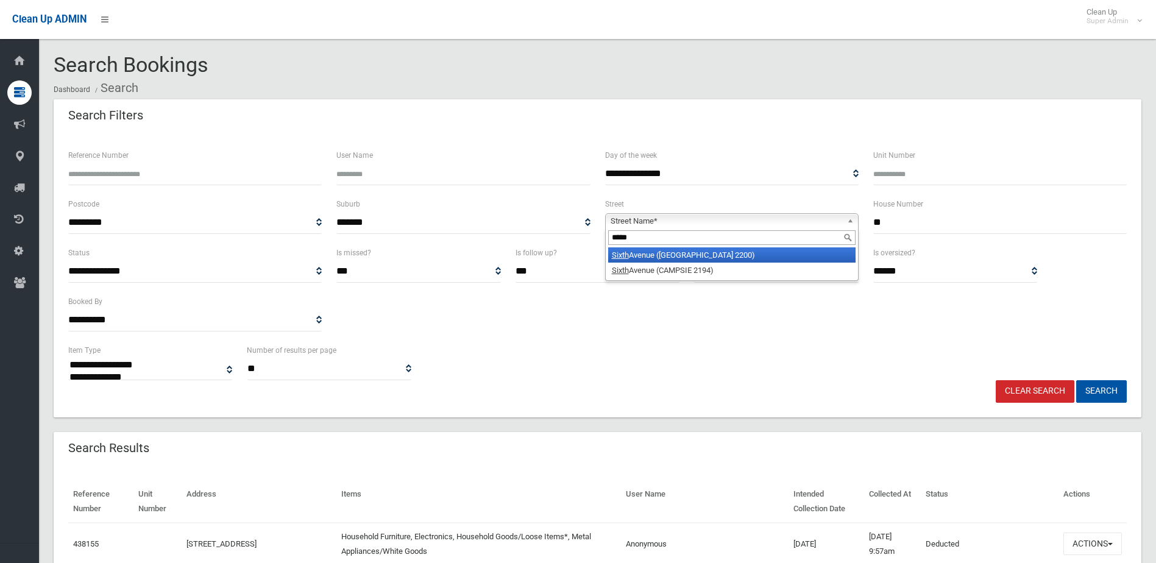
type input "*****"
click at [679, 262] on li "Sixth Avenue (CONDELL PARK 2200)" at bounding box center [732, 255] width 248 height 15
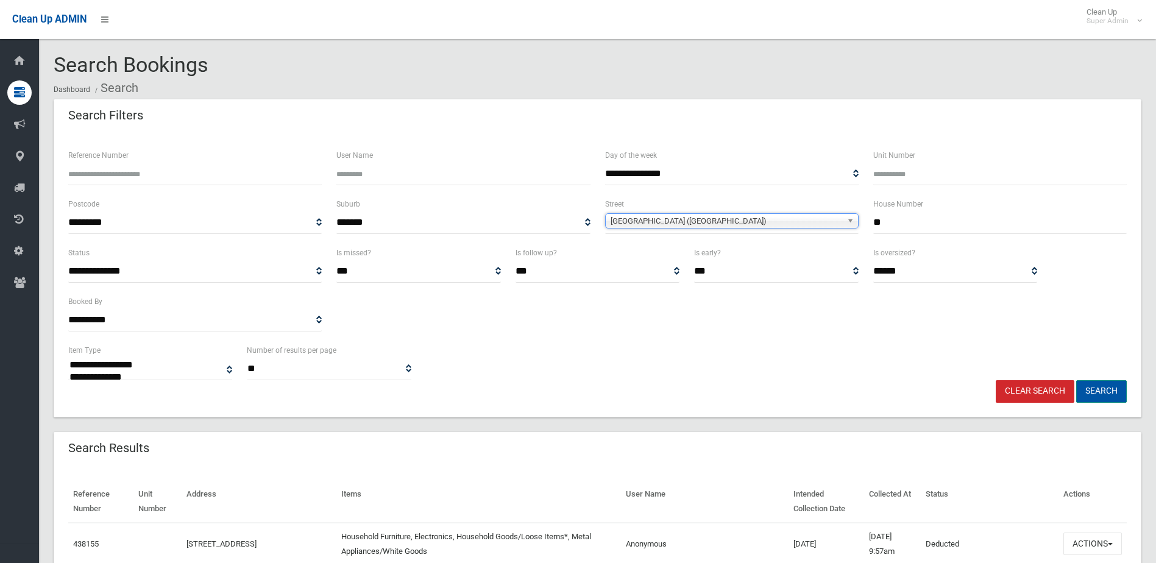
click at [1088, 393] on button "Search" at bounding box center [1102, 391] width 51 height 23
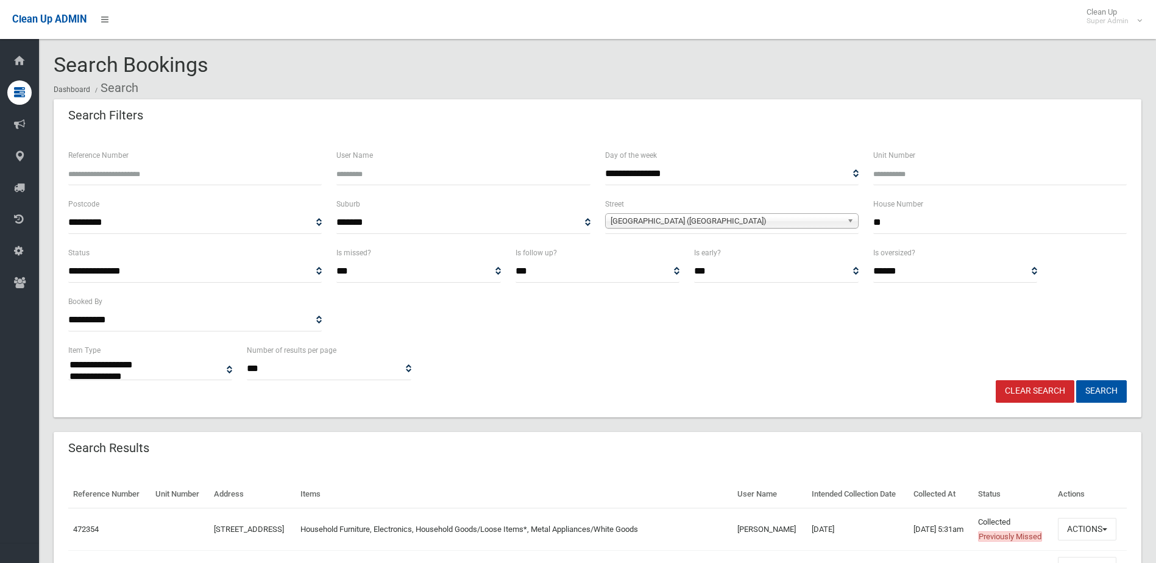
select select
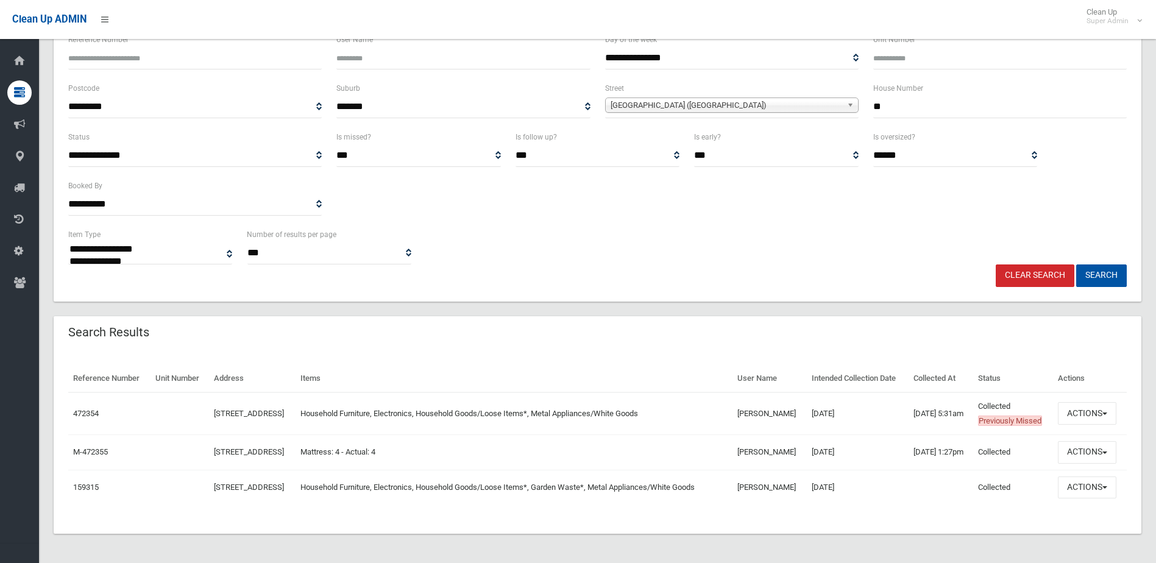
scroll to position [159, 0]
click at [257, 393] on td "[STREET_ADDRESS]" at bounding box center [252, 414] width 87 height 43
click at [265, 393] on td "[STREET_ADDRESS]" at bounding box center [252, 414] width 87 height 43
click at [258, 409] on link "[STREET_ADDRESS]" at bounding box center [249, 413] width 70 height 9
click at [1080, 402] on button "Actions" at bounding box center [1087, 413] width 59 height 23
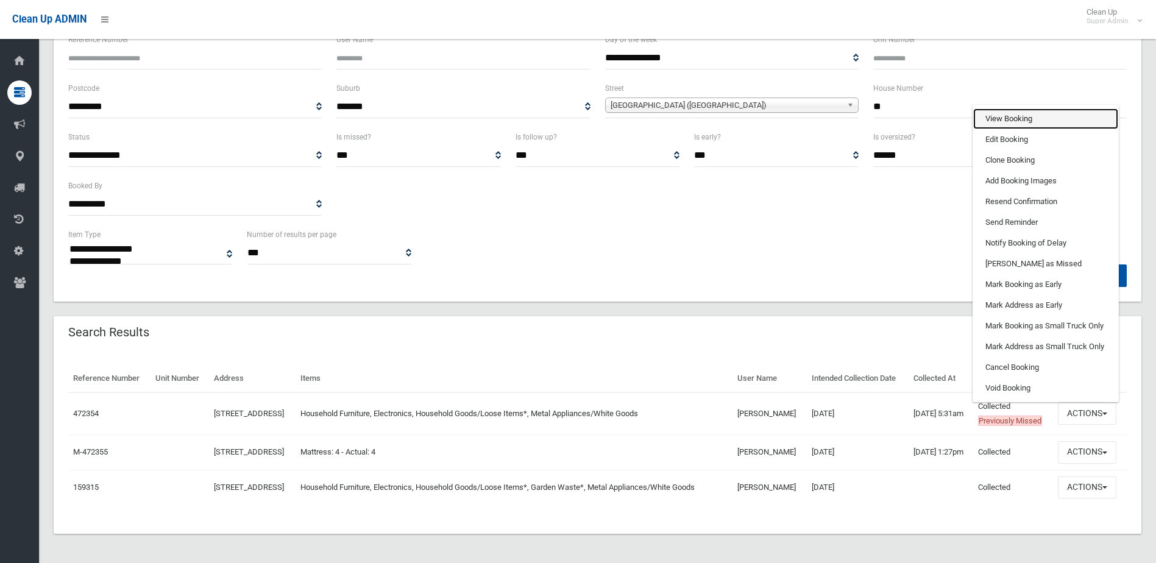
click at [1023, 109] on link "View Booking" at bounding box center [1046, 119] width 145 height 21
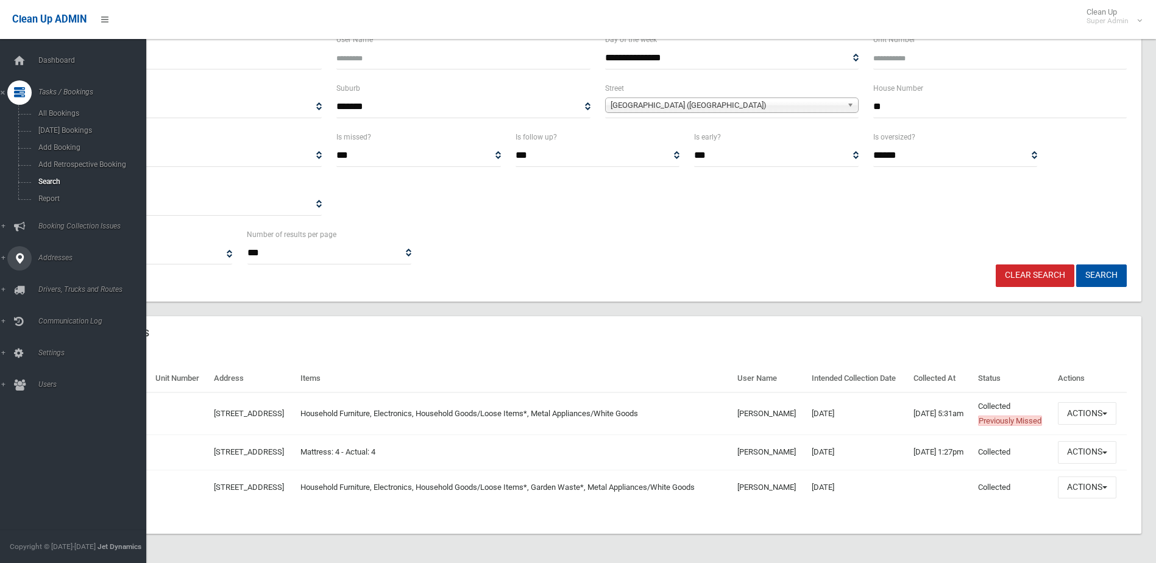
click at [5, 255] on link "Addresses" at bounding box center [77, 258] width 155 height 24
click at [73, 171] on link "All Addresses" at bounding box center [77, 176] width 155 height 17
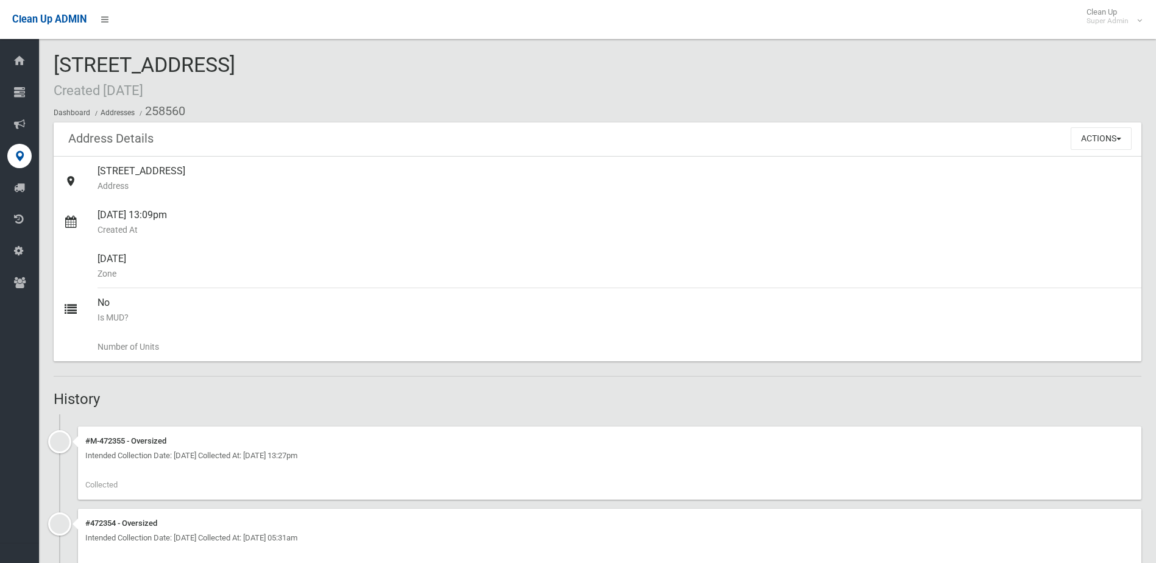
scroll to position [132, 0]
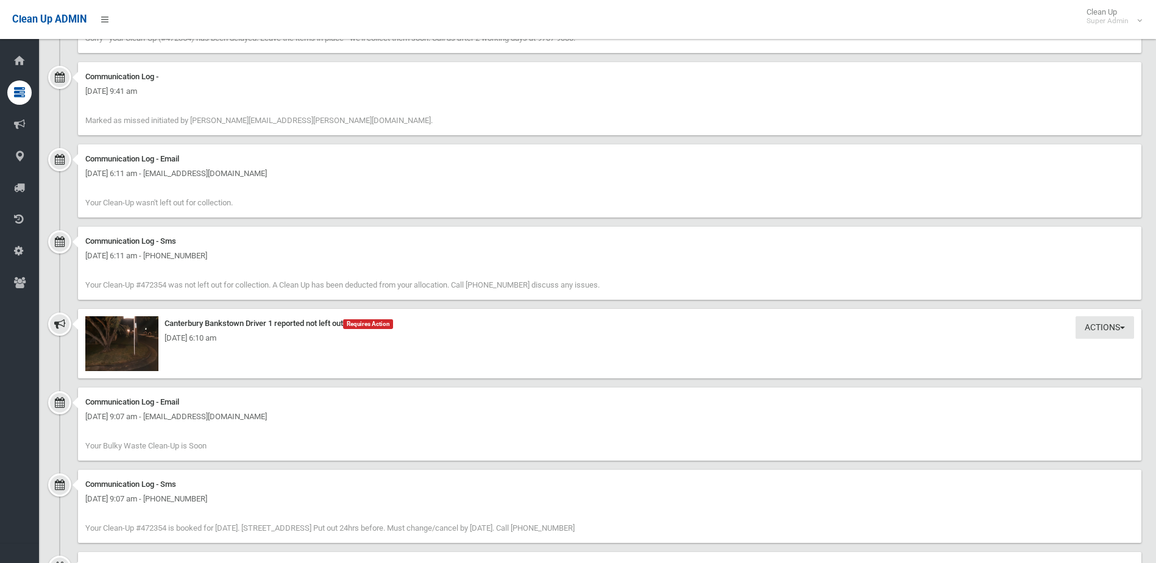
scroll to position [1718, 0]
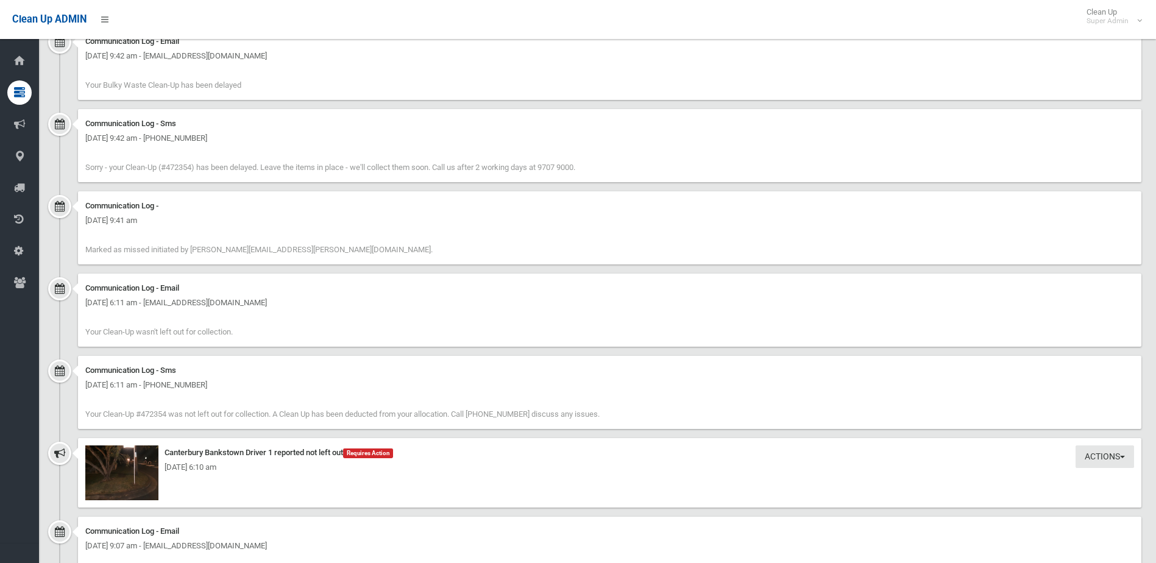
drag, startPoint x: 166, startPoint y: 507, endPoint x: 140, endPoint y: 499, distance: 27.8
click at [165, 507] on div "Actions Take Action Canterbury Bankstown Driver 1 reported not left out Require…" at bounding box center [610, 472] width 1064 height 69
click at [139, 497] on img at bounding box center [121, 473] width 73 height 55
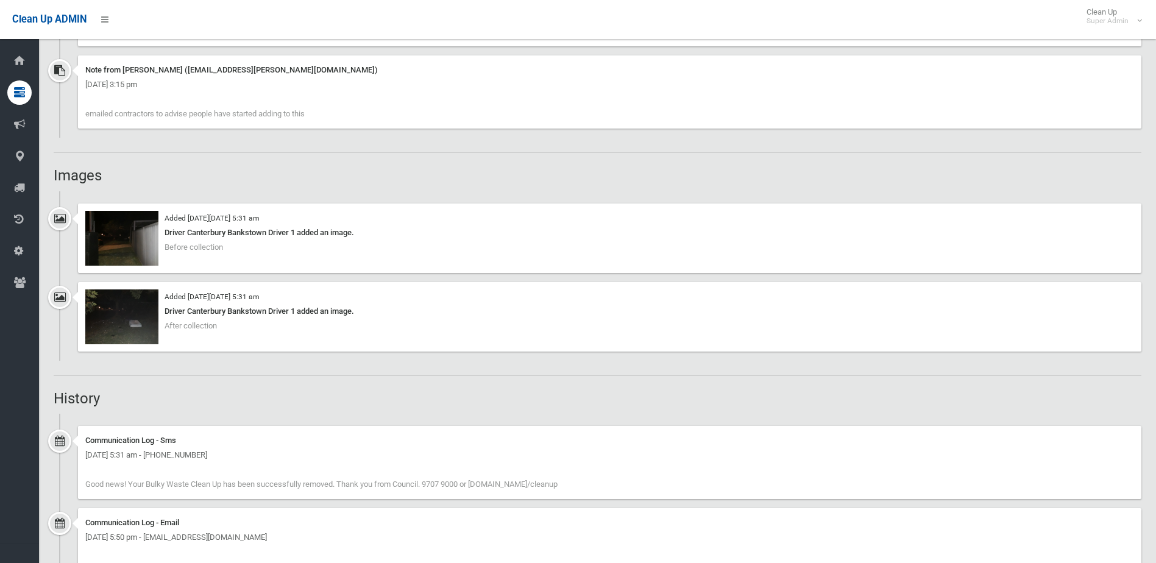
scroll to position [864, 0]
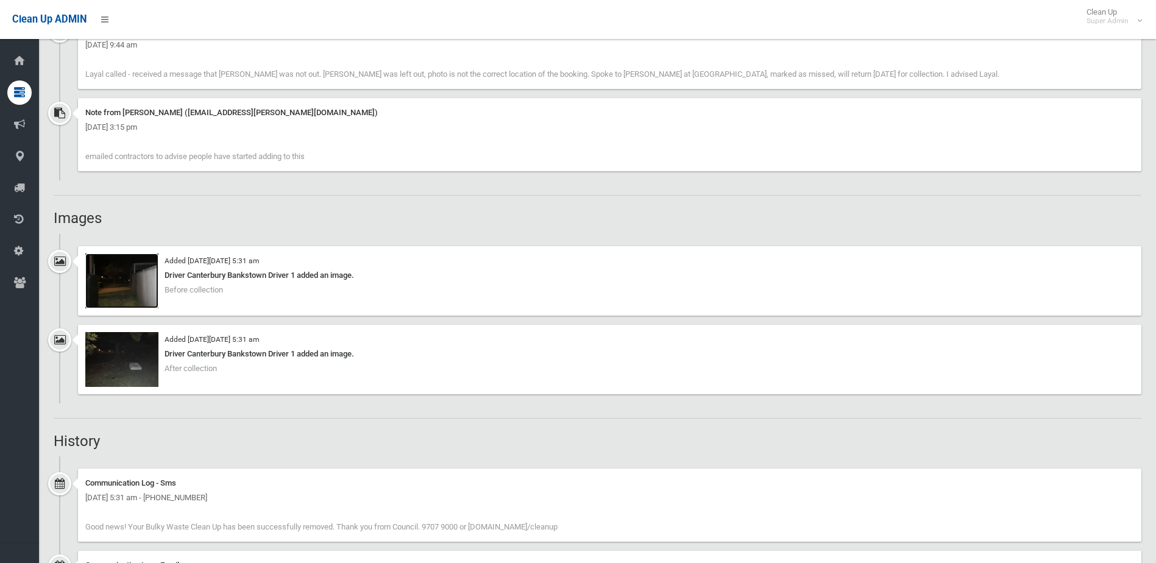
click at [102, 277] on img at bounding box center [121, 281] width 73 height 55
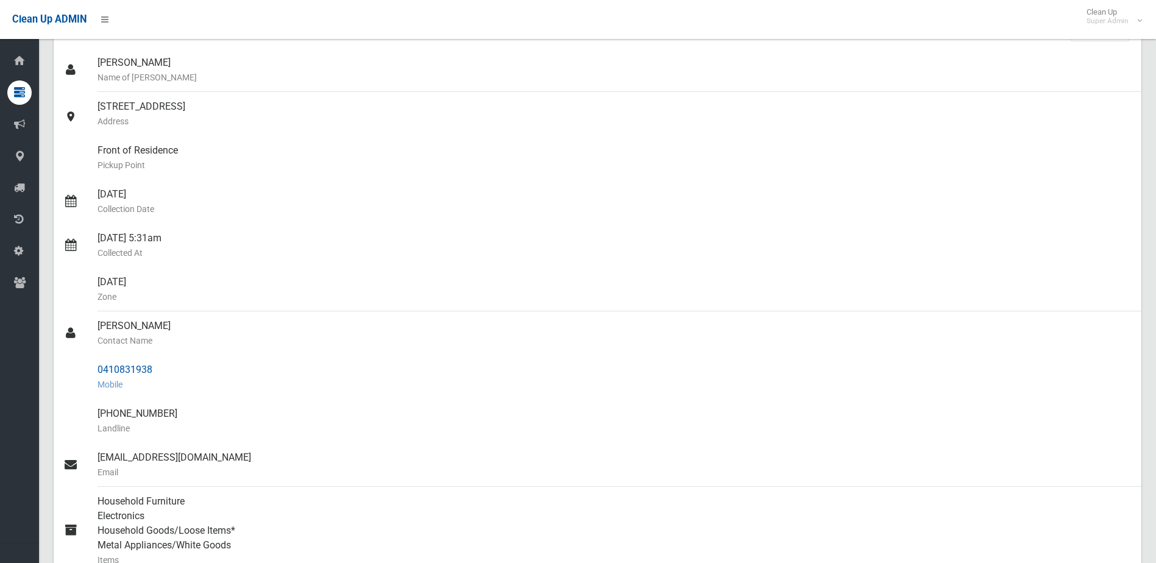
scroll to position [0, 0]
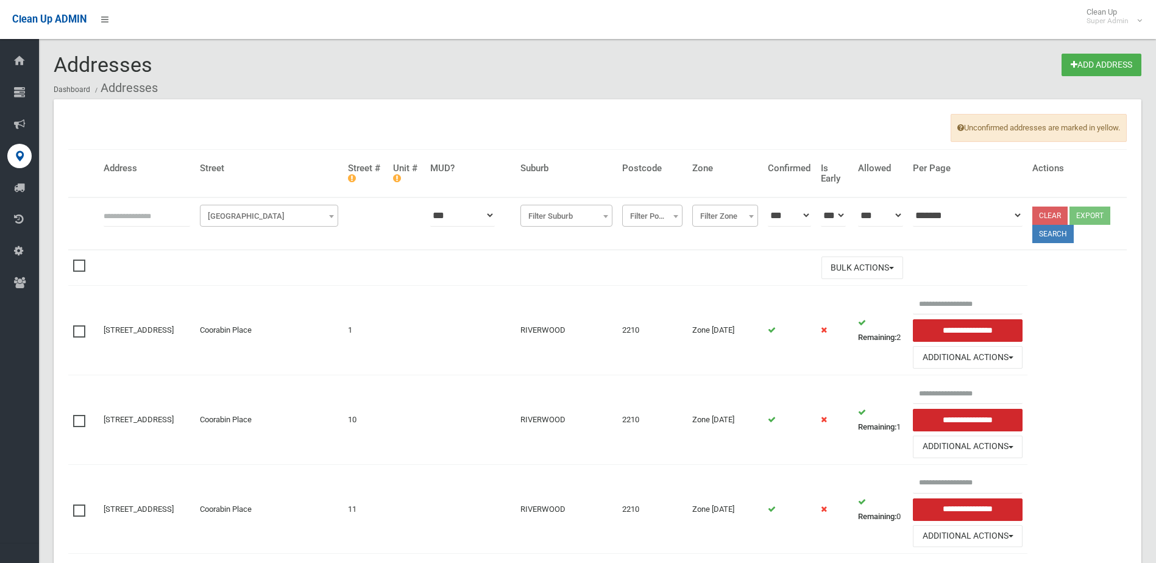
click at [154, 219] on input "text" at bounding box center [147, 215] width 87 height 23
type input "**"
drag, startPoint x: 249, startPoint y: 168, endPoint x: 242, endPoint y: 210, distance: 42.7
click at [244, 173] on h4 "Street" at bounding box center [269, 168] width 138 height 10
click at [242, 212] on span "[GEOGRAPHIC_DATA]" at bounding box center [269, 216] width 132 height 17
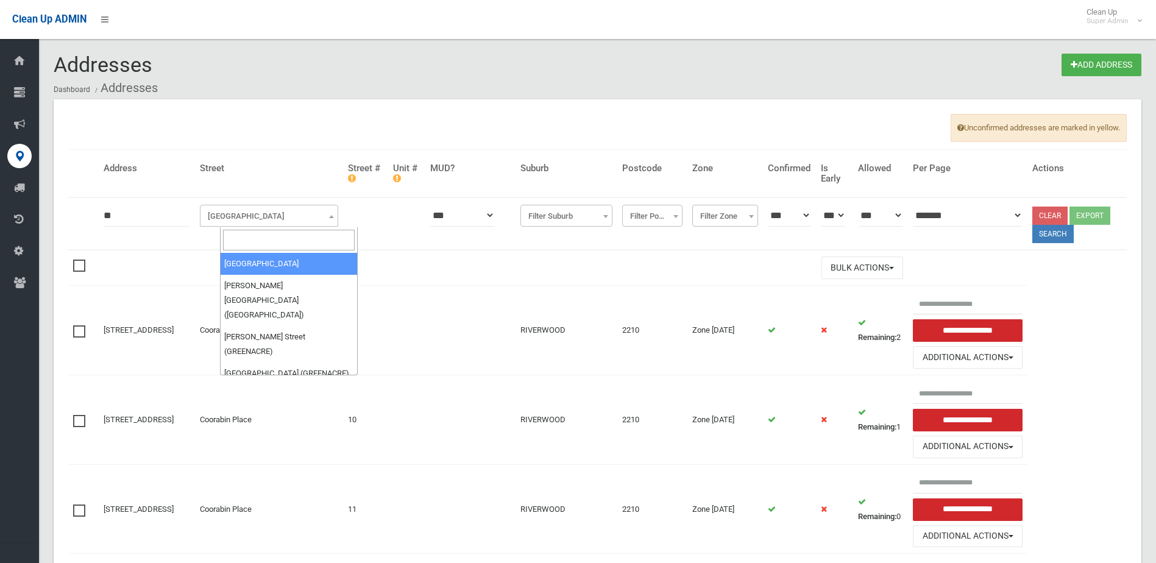
click at [262, 235] on input "search" at bounding box center [289, 240] width 132 height 21
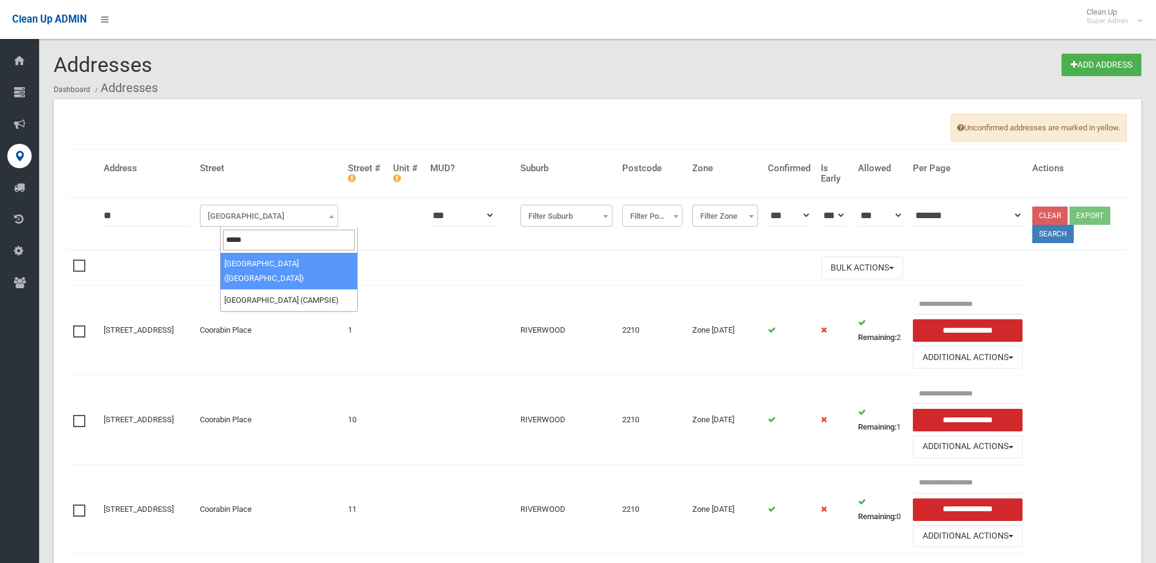
type input "*****"
select select "****"
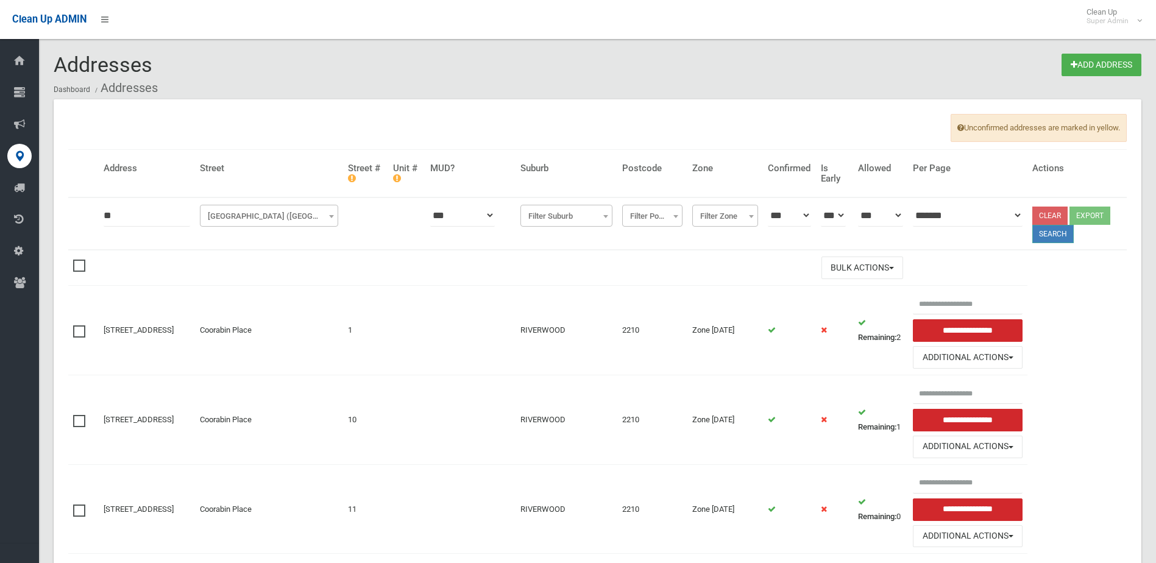
click at [1042, 241] on button "Search" at bounding box center [1053, 234] width 41 height 18
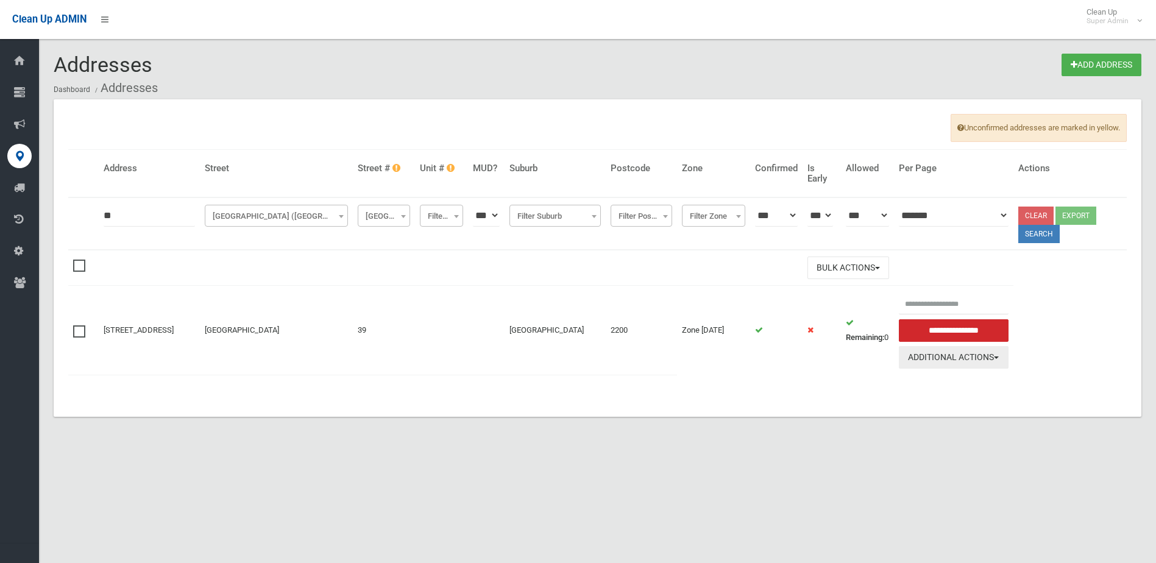
click at [943, 360] on button "Additional Actions" at bounding box center [954, 357] width 110 height 23
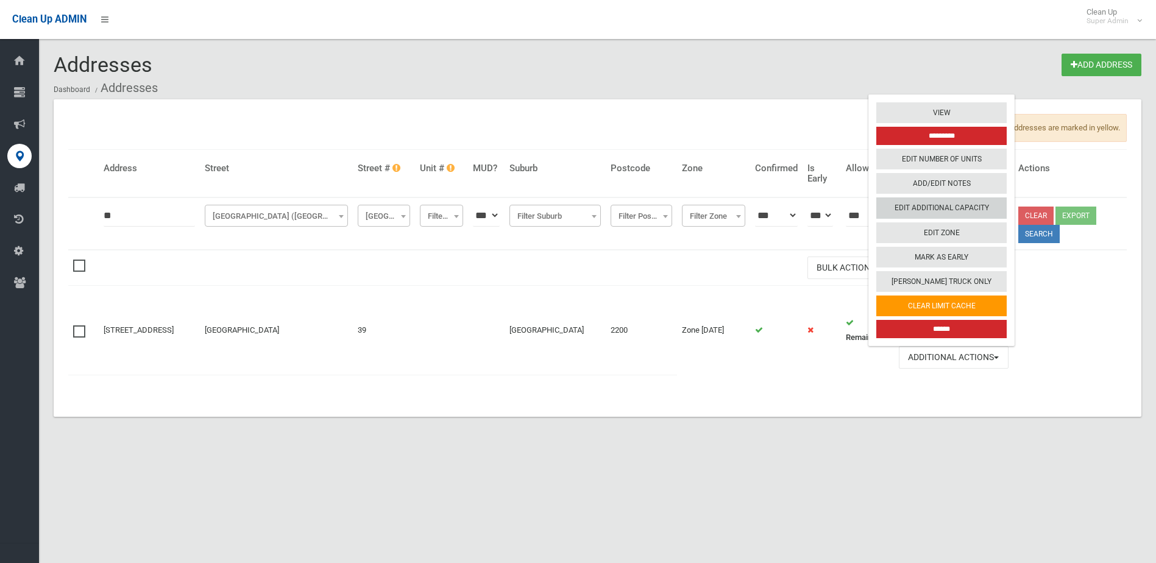
click at [941, 205] on link "Edit Additional Capacity" at bounding box center [942, 208] width 130 height 21
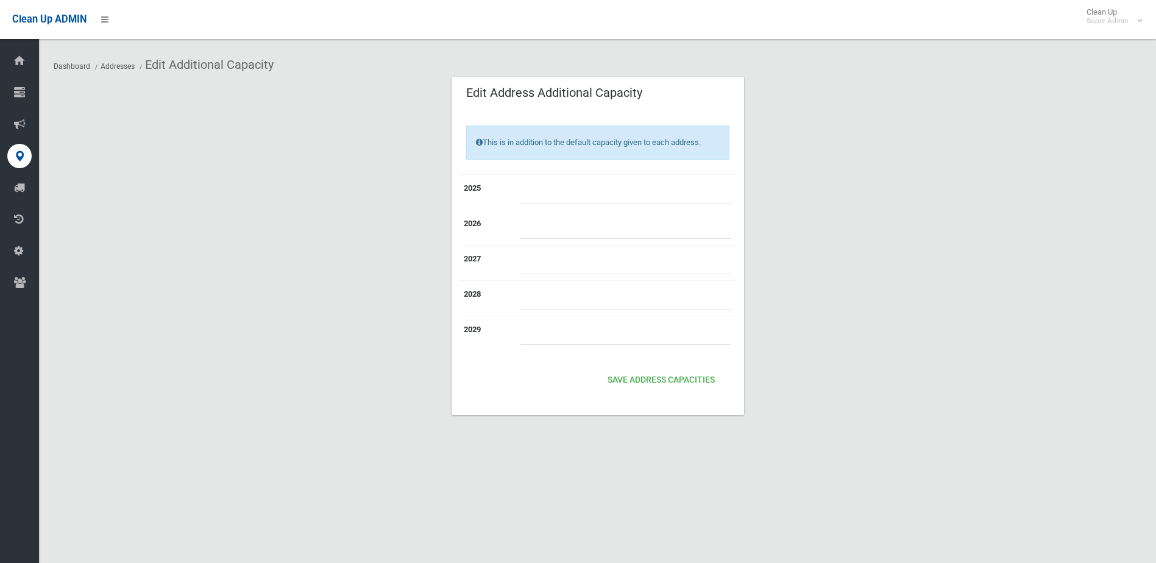
click at [645, 178] on td at bounding box center [626, 191] width 223 height 35
click at [627, 191] on input "number" at bounding box center [625, 192] width 213 height 23
type input "*"
click at [677, 380] on button "Save Address capacities" at bounding box center [661, 380] width 117 height 23
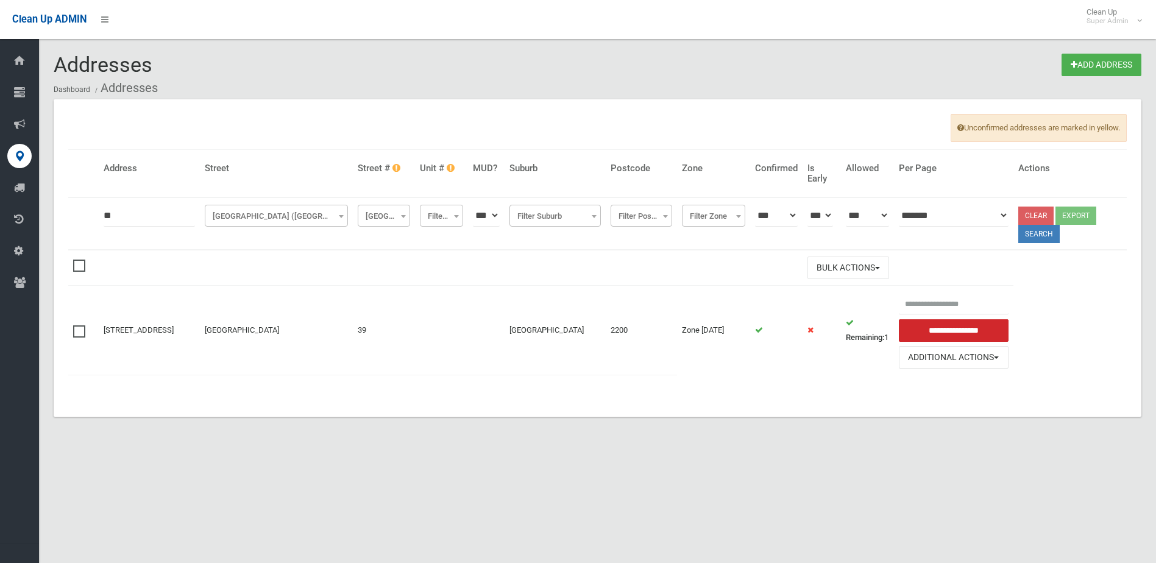
click at [438, 458] on div "Addresses Add Address Dashboard Addresses Unconfirmed addresses are marked in y…" at bounding box center [578, 296] width 1156 height 563
drag, startPoint x: 807, startPoint y: 486, endPoint x: 811, endPoint y: 475, distance: 11.8
click at [805, 485] on div "Addresses Add Address Dashboard Addresses Unconfirmed addresses are marked in y…" at bounding box center [578, 296] width 1156 height 563
drag, startPoint x: 647, startPoint y: 475, endPoint x: 376, endPoint y: 8, distance: 540.4
click at [647, 471] on div "Addresses Add Address Dashboard Addresses Unconfirmed addresses are marked in y…" at bounding box center [578, 296] width 1156 height 563
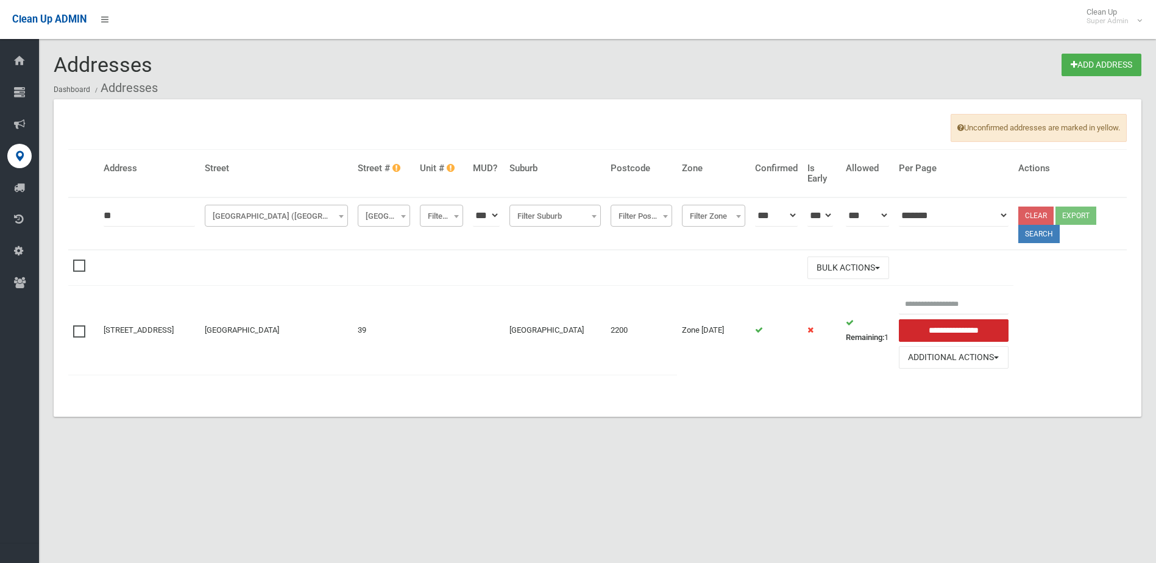
drag, startPoint x: 440, startPoint y: 398, endPoint x: 493, endPoint y: 389, distance: 53.2
click at [447, 391] on div "Unconfirmed addresses are marked in yellow. [GEOGRAPHIC_DATA] Unit # MUD? Subur…" at bounding box center [598, 258] width 1088 height 318
click at [1009, 362] on button "Additional Actions" at bounding box center [954, 357] width 110 height 23
click at [960, 361] on button "Additional Actions" at bounding box center [954, 357] width 110 height 23
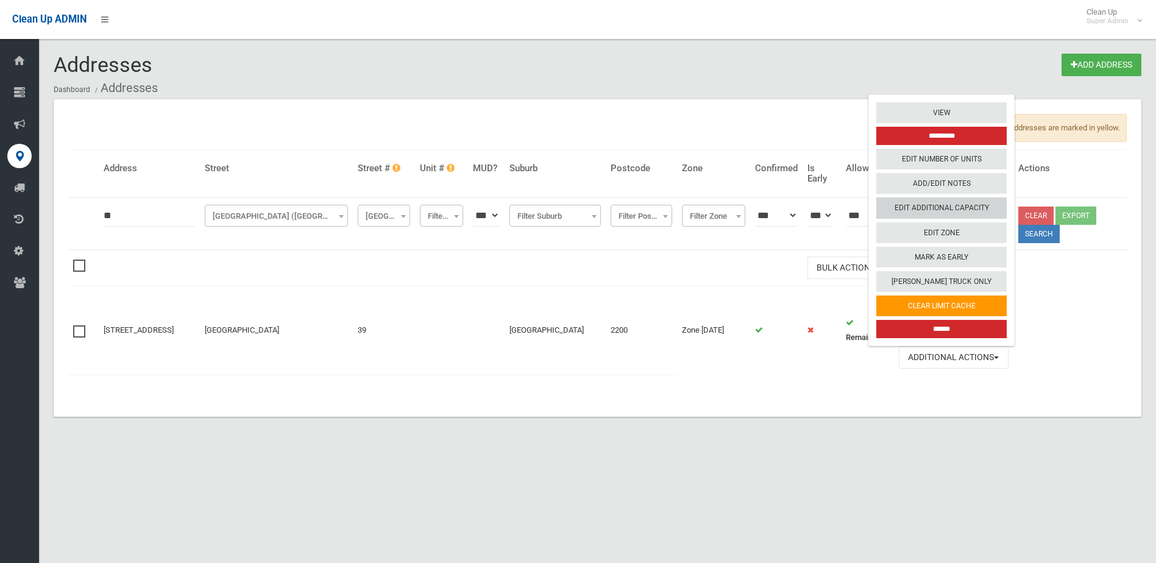
click at [967, 203] on link "Edit Additional Capacity" at bounding box center [942, 208] width 130 height 21
